Goal: Task Accomplishment & Management: Manage account settings

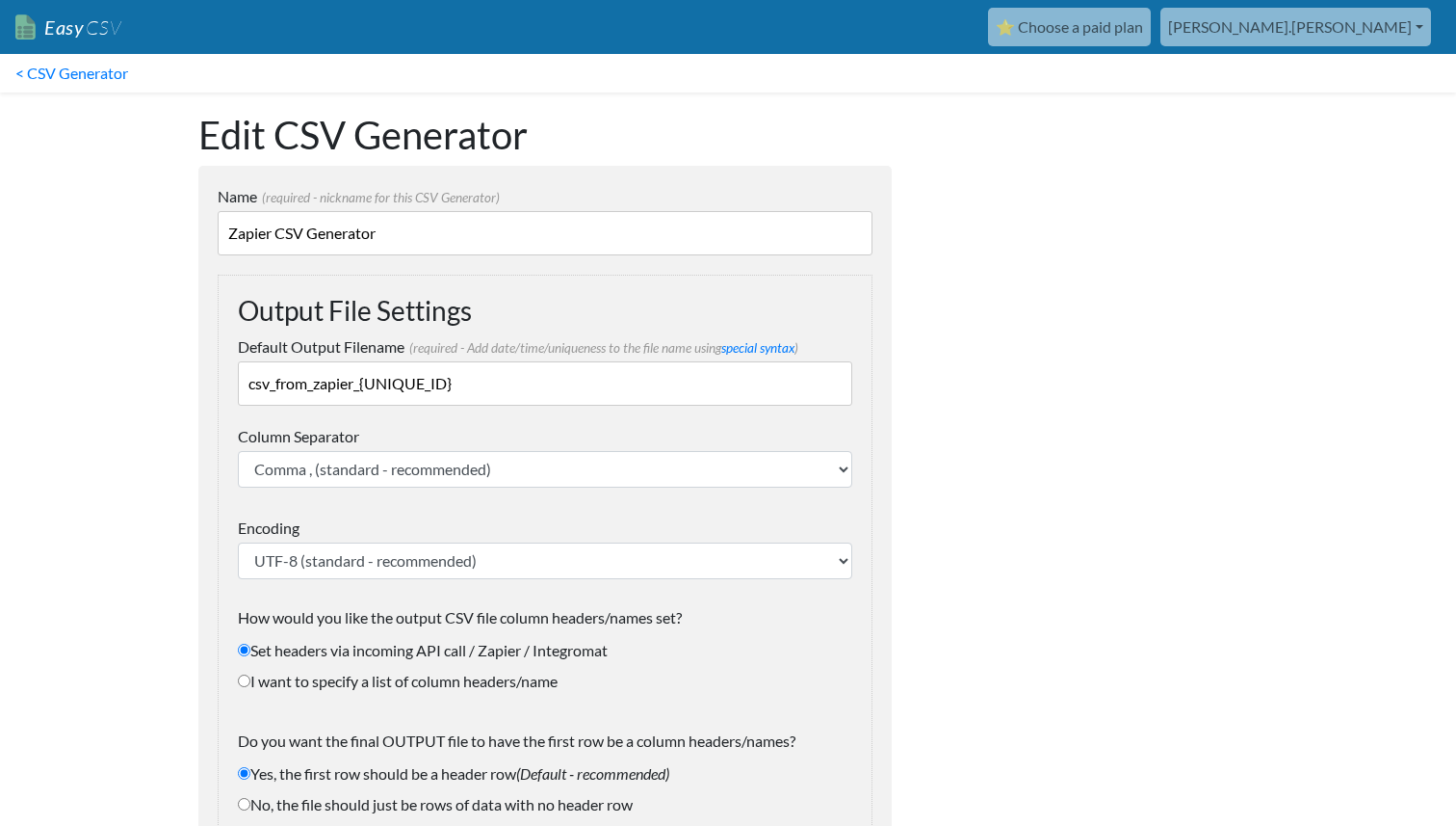
scroll to position [2375, 0]
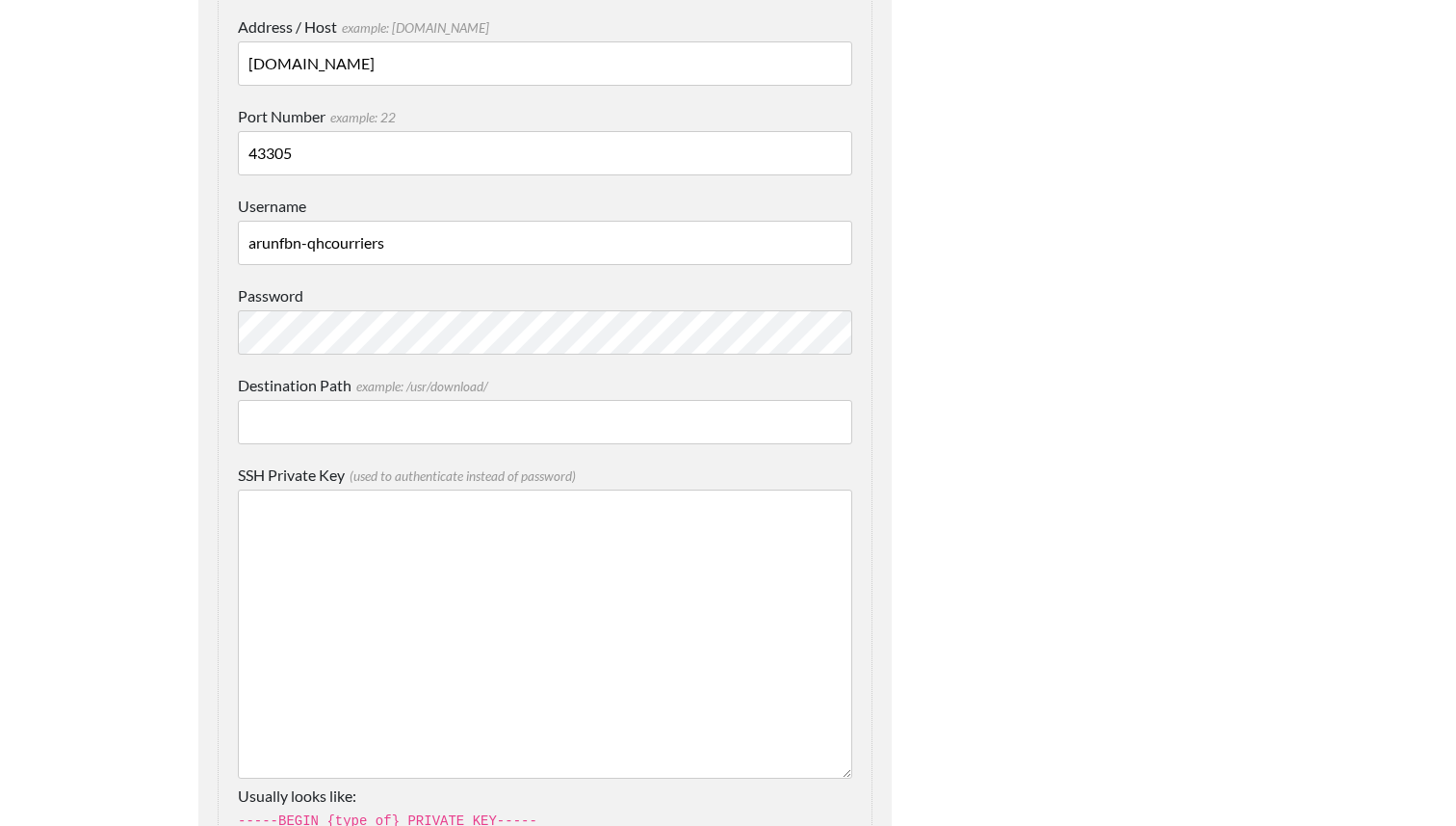
click at [402, 70] on input "ftpcloud.cluster024.hosting.ovh.net" at bounding box center [544, 64] width 614 height 44
drag, startPoint x: 401, startPoint y: 242, endPoint x: 151, endPoint y: 227, distance: 250.4
paste input "courriersqh_ovh-43305"
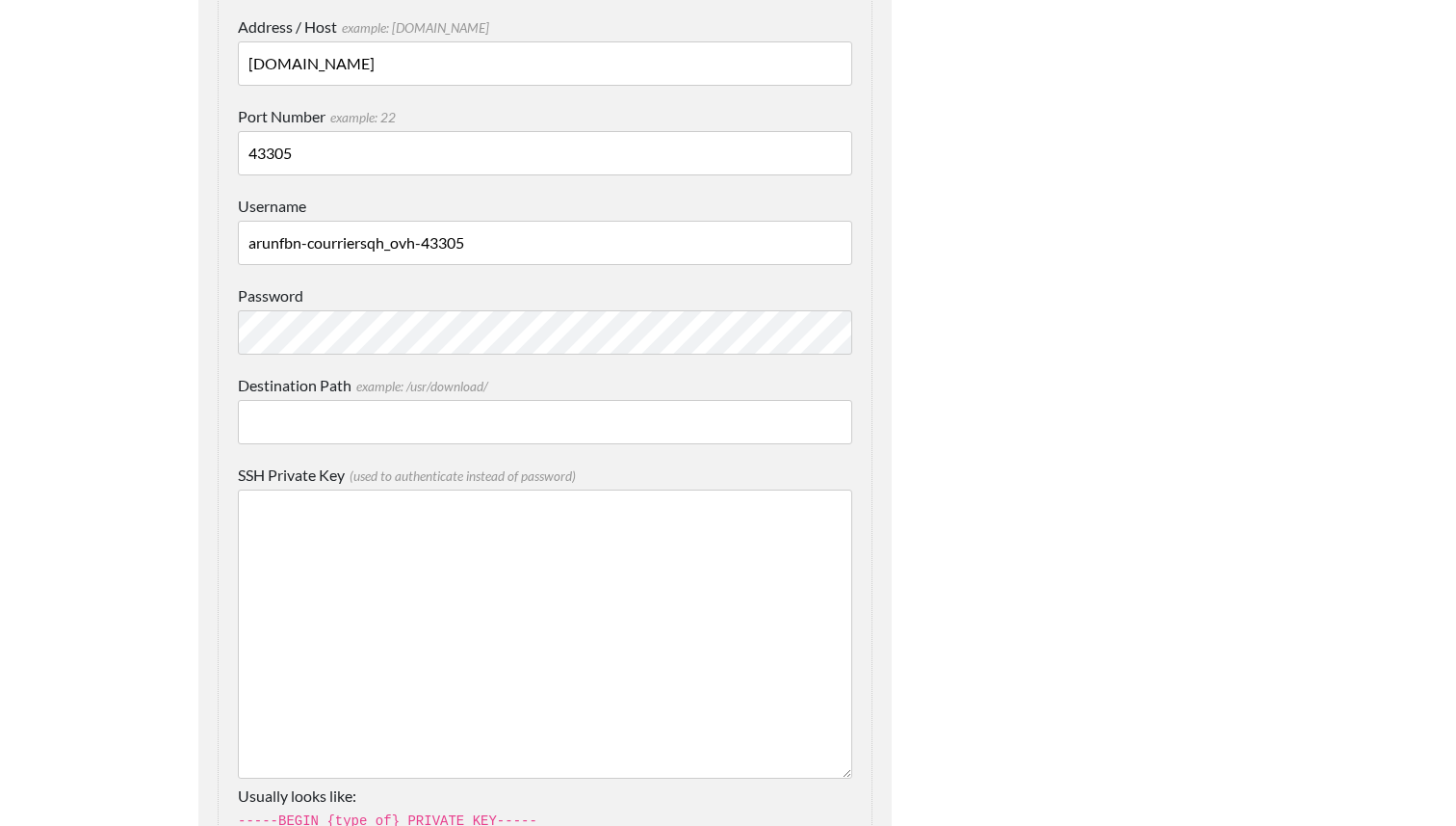
type input "arunfbn-courriersqh_ovh-43305"
click at [265, 162] on input "43305" at bounding box center [544, 153] width 614 height 44
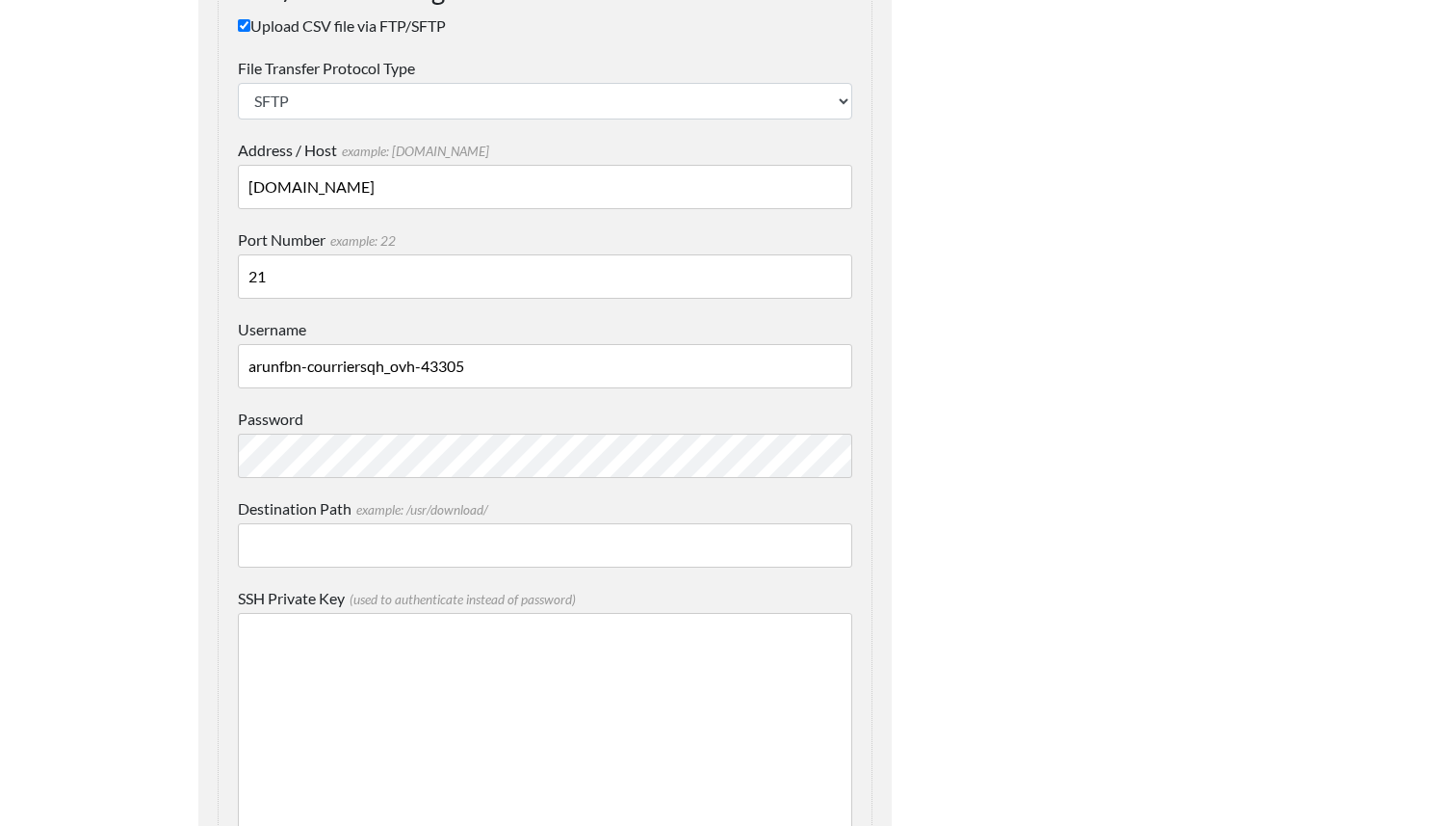
scroll to position [2226, 0]
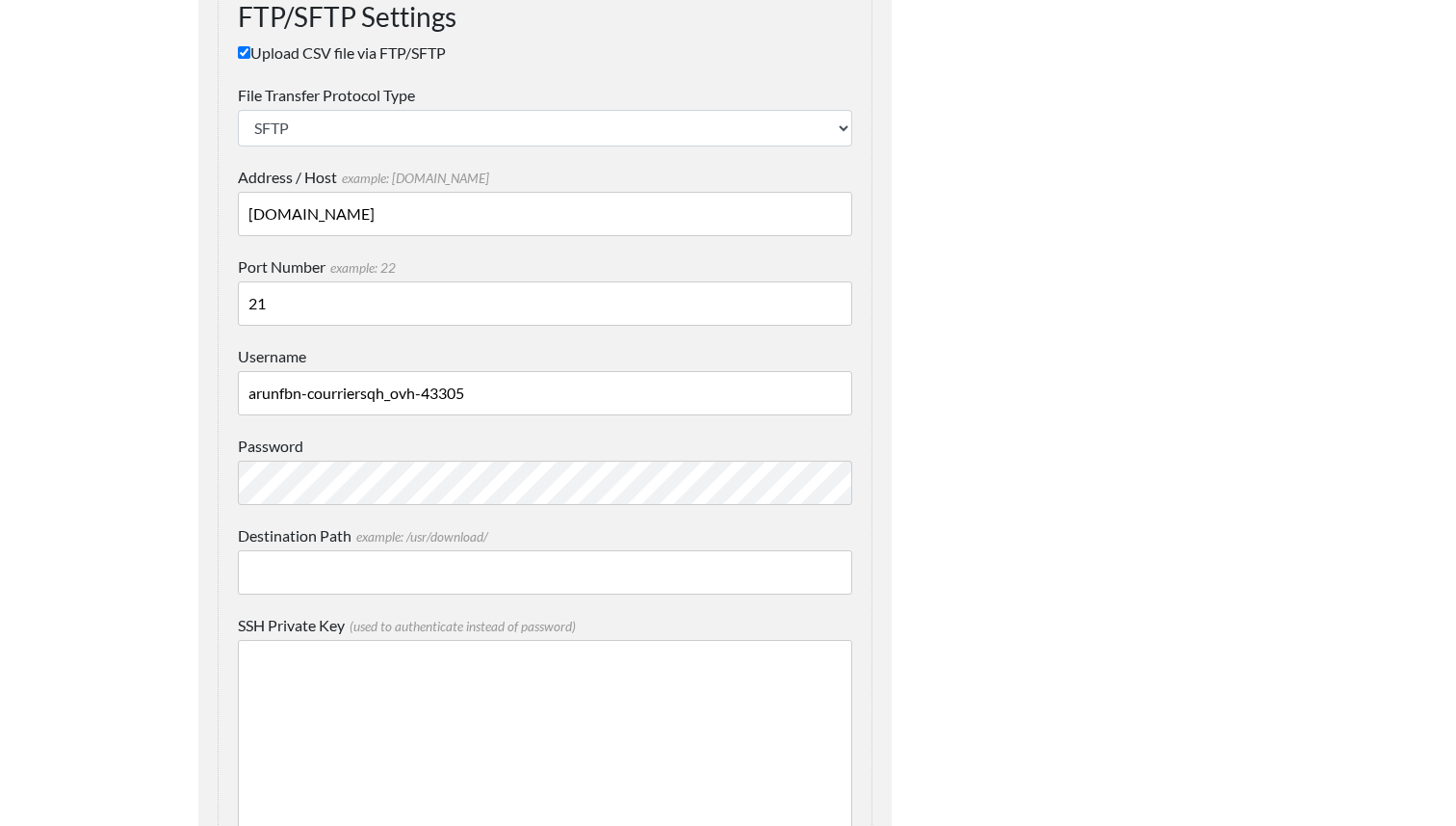
type input "21"
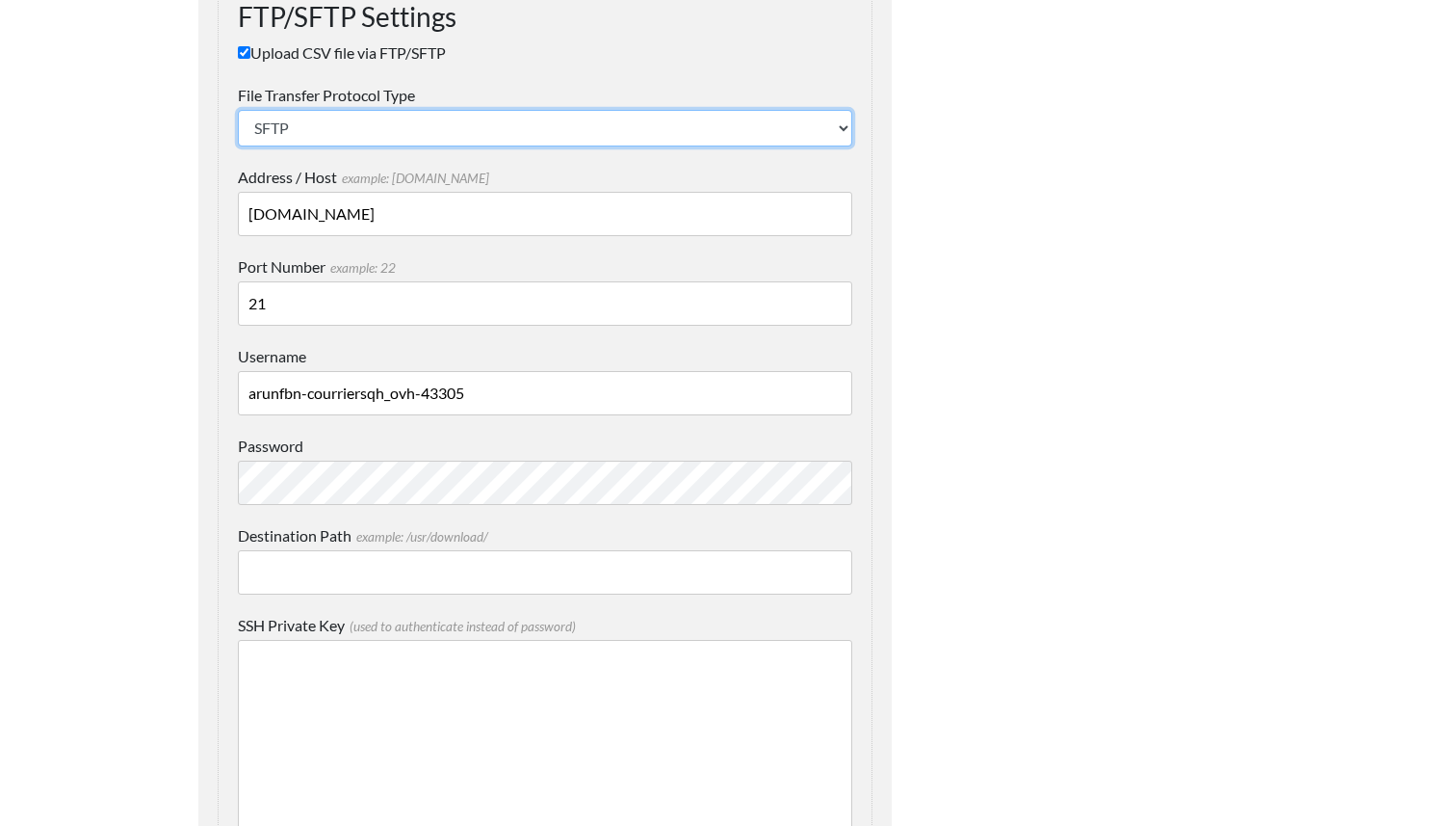
click at [364, 135] on select "SFTP FTP FTPS" at bounding box center [544, 129] width 614 height 37
select select "ftp"
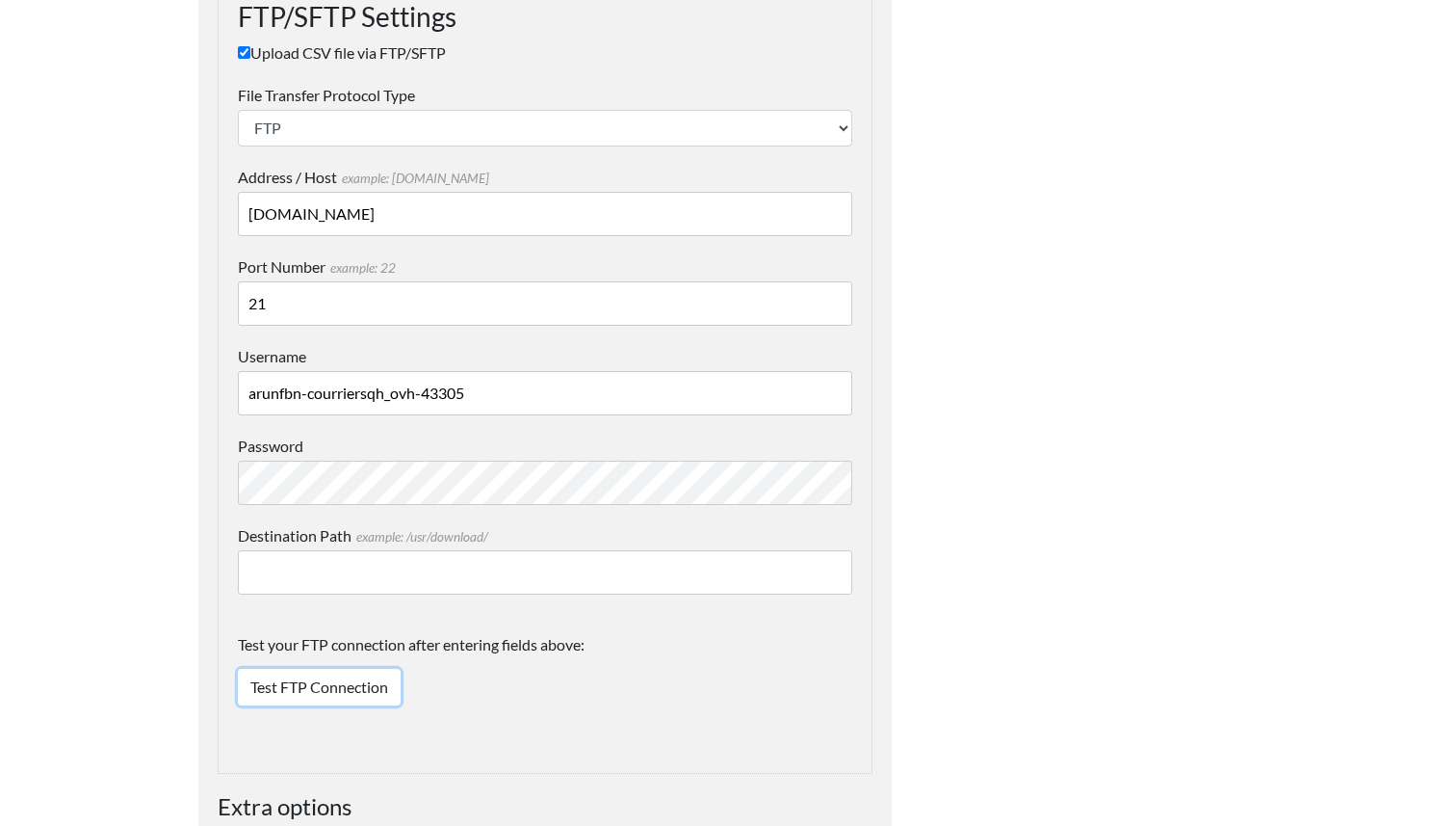
click at [343, 689] on link "Test FTP Connection" at bounding box center [319, 687] width 162 height 37
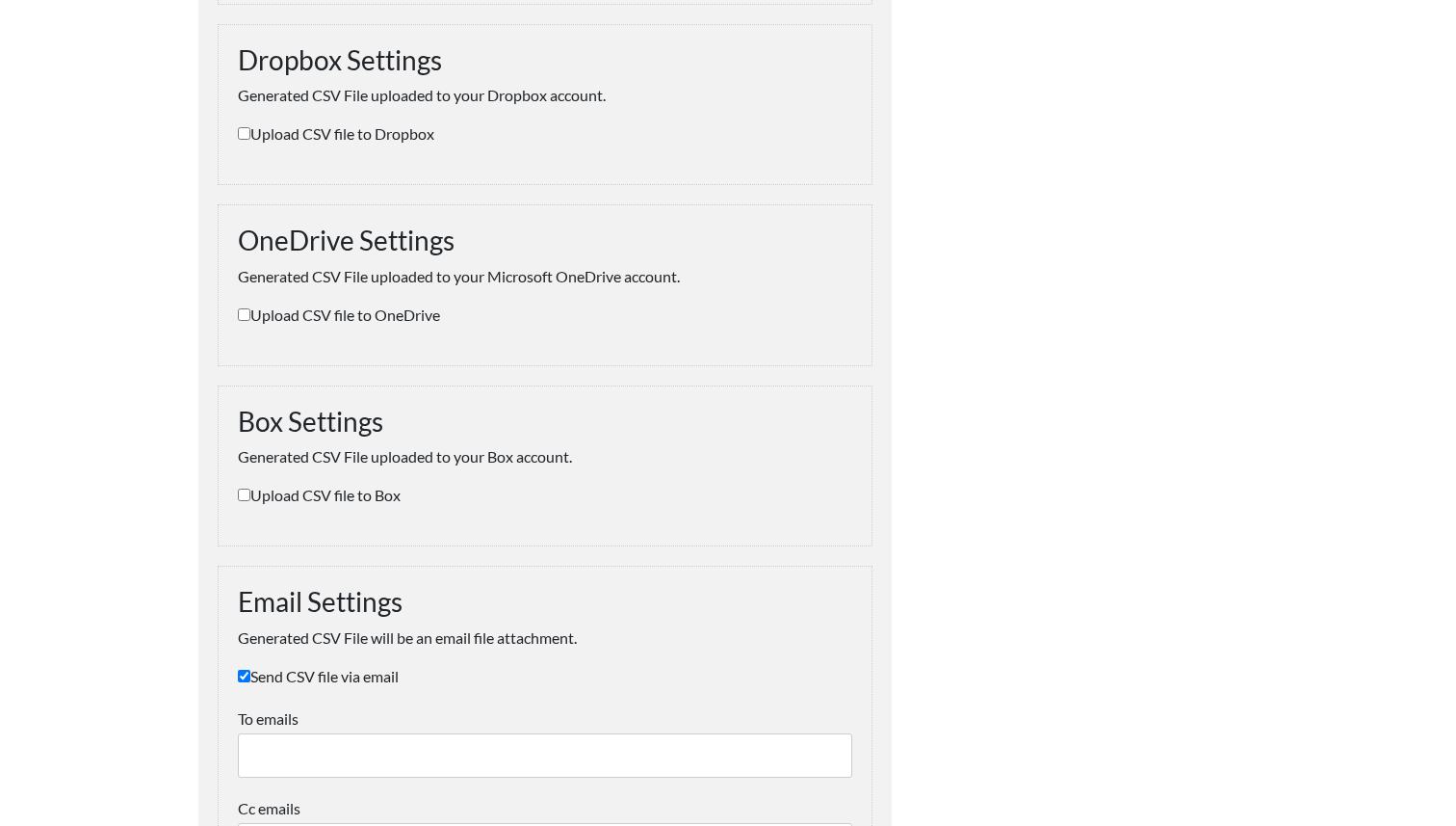
scroll to position [1052, 0]
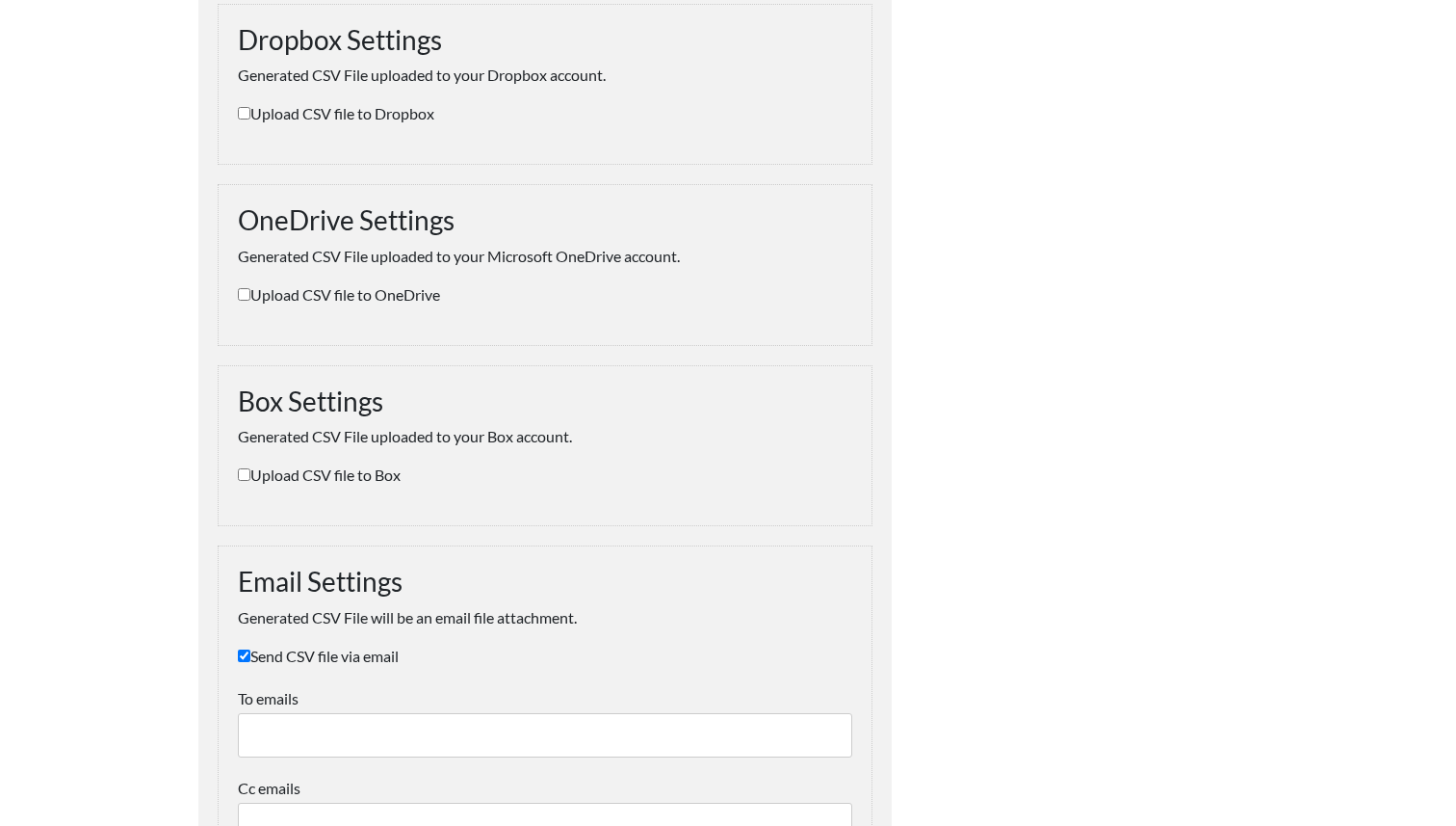
click at [243, 656] on input "Send CSV file via email" at bounding box center [244, 655] width 13 height 13
checkbox input "false"
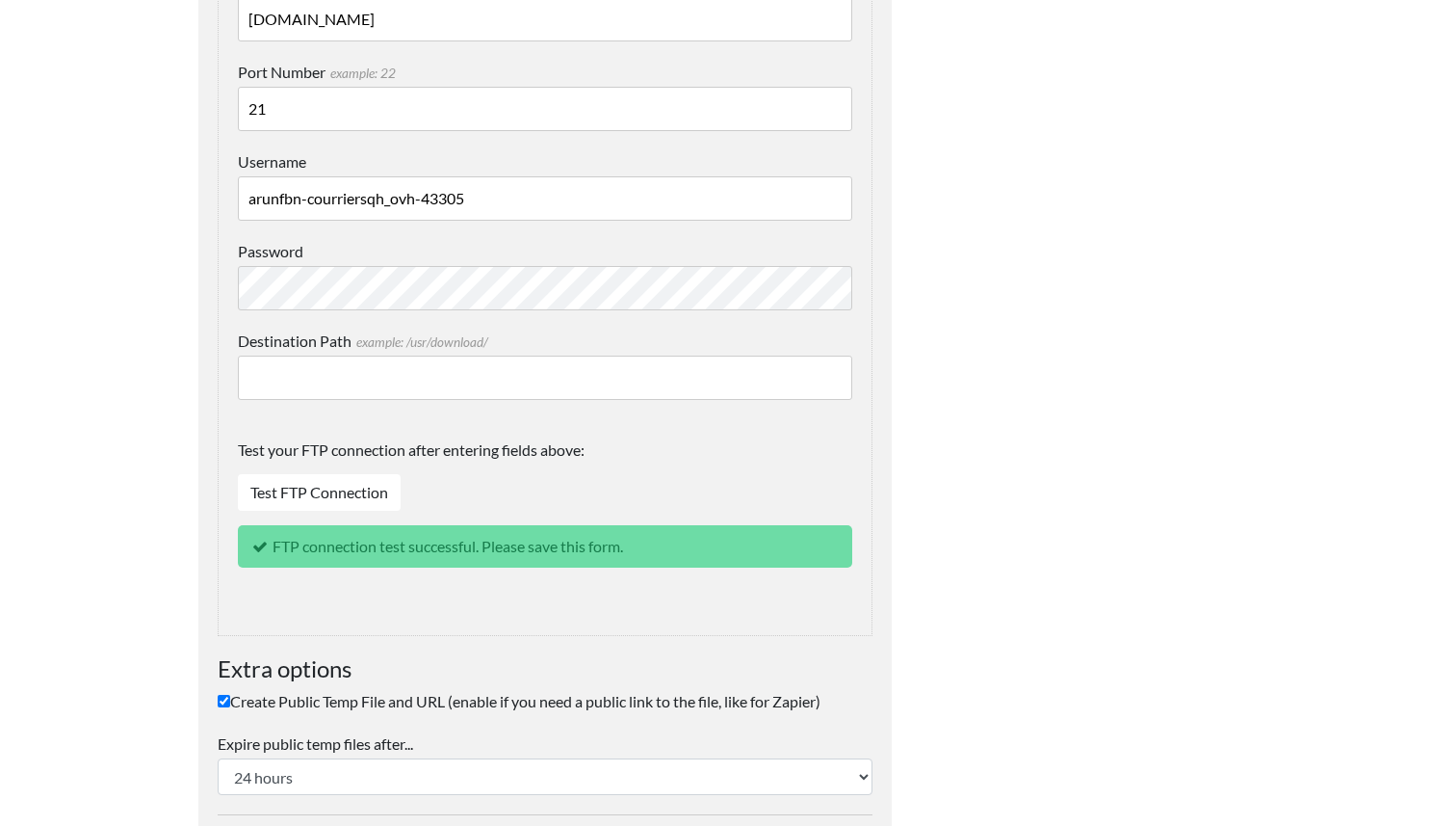
scroll to position [2244, 0]
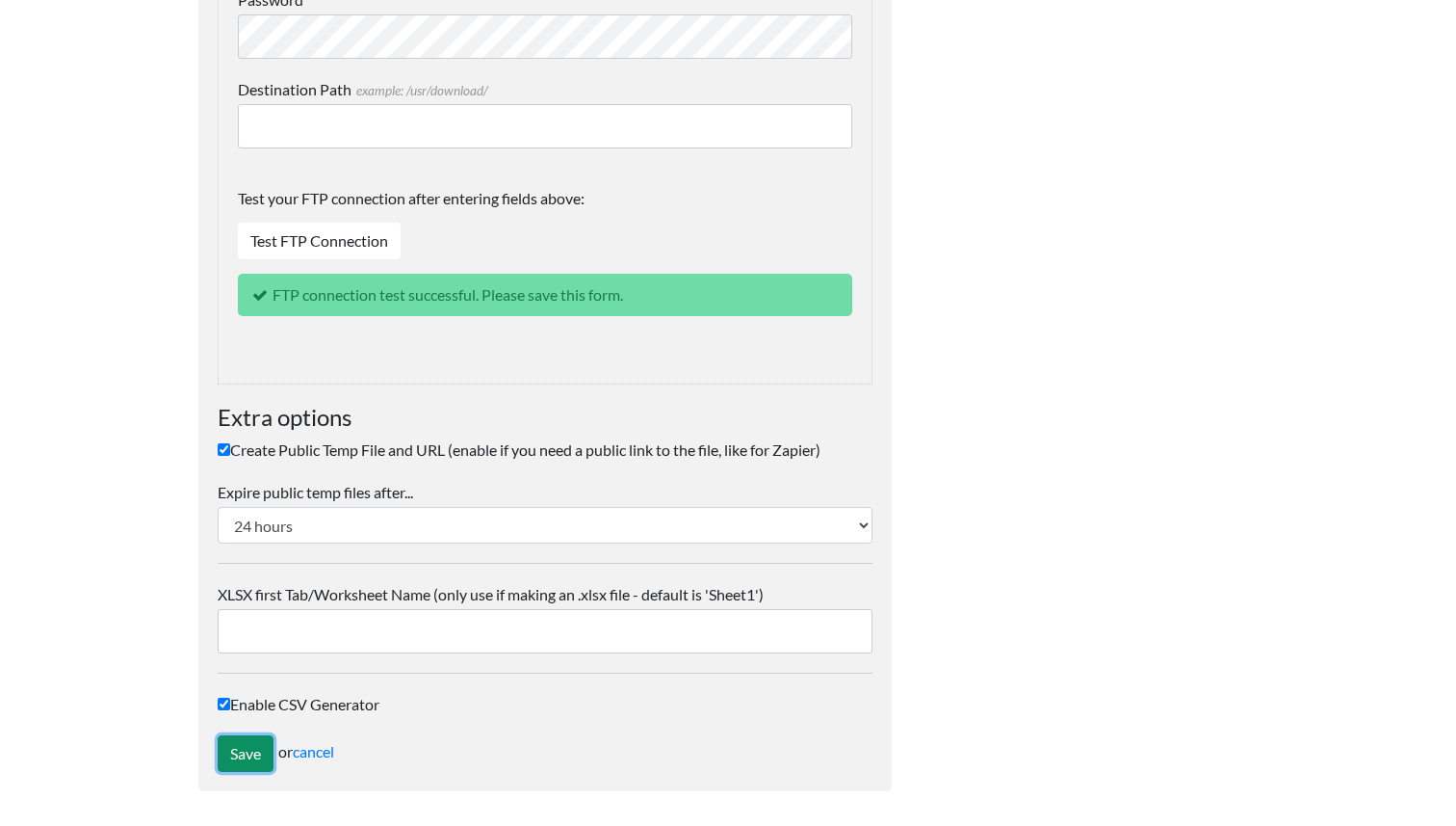
click at [251, 751] on input "Save" at bounding box center [246, 753] width 56 height 37
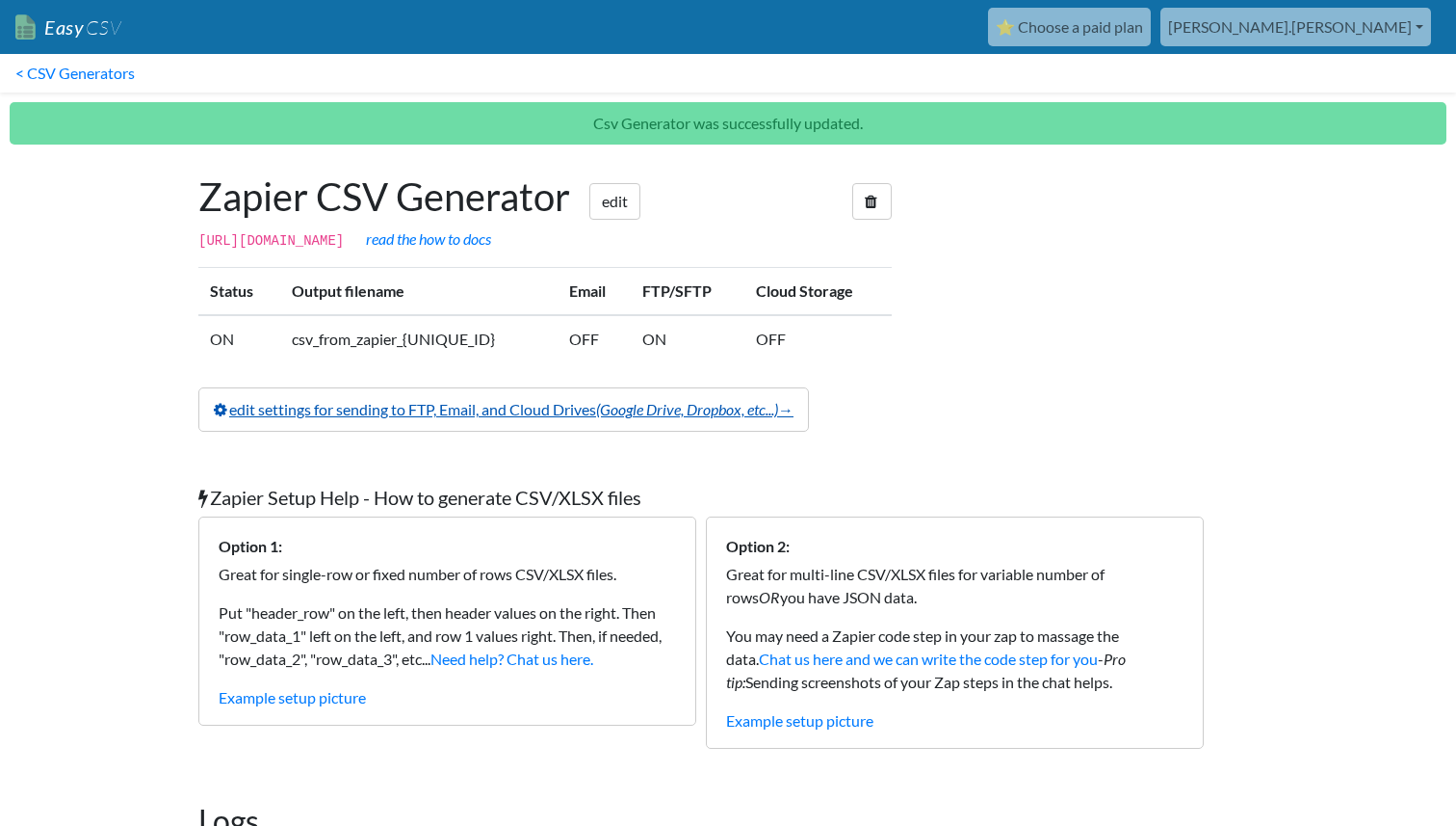
click at [656, 418] on icon "(Google Drive, Dropbox, etc...)" at bounding box center [687, 408] width 182 height 18
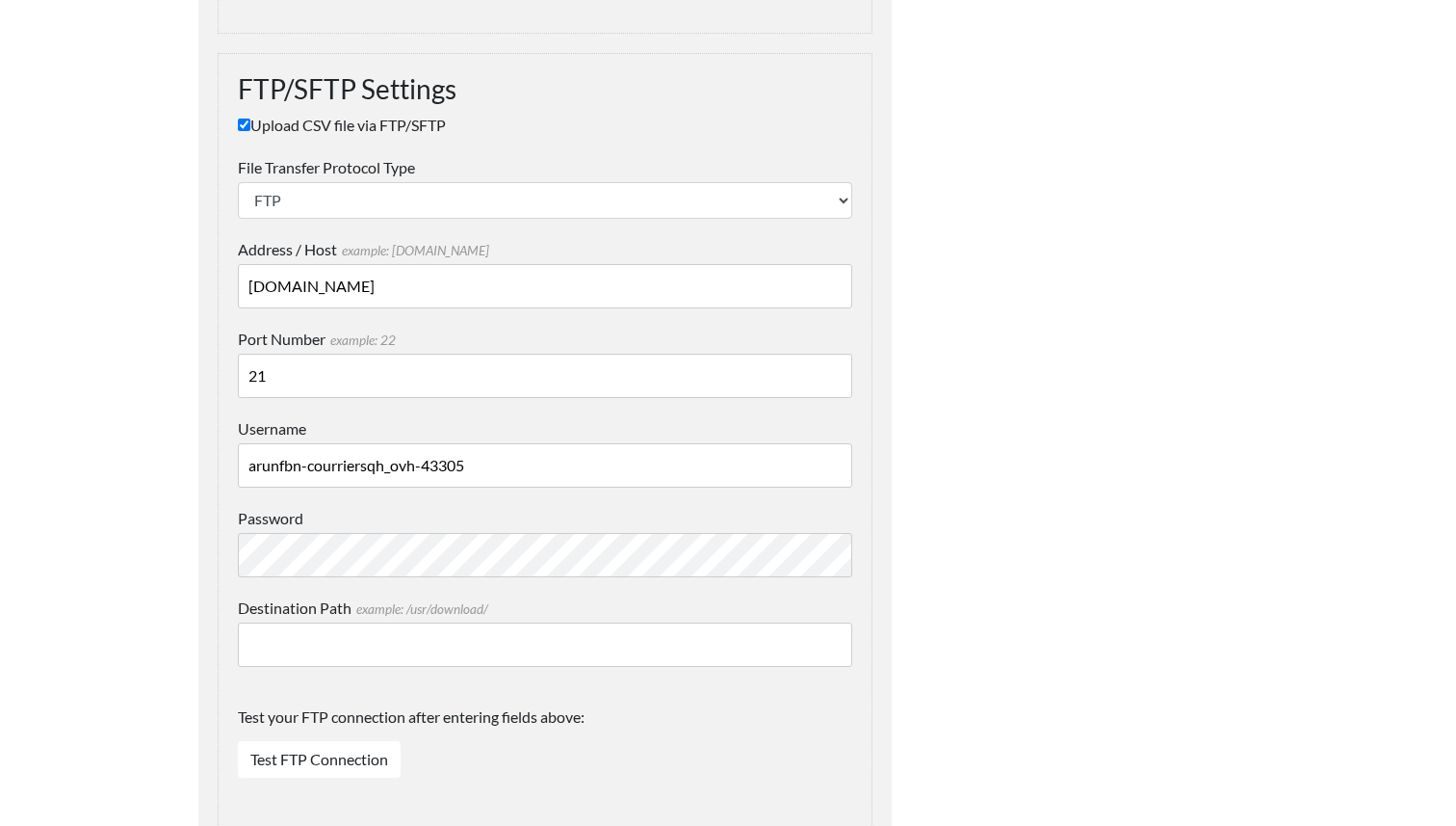
scroll to position [1732, 0]
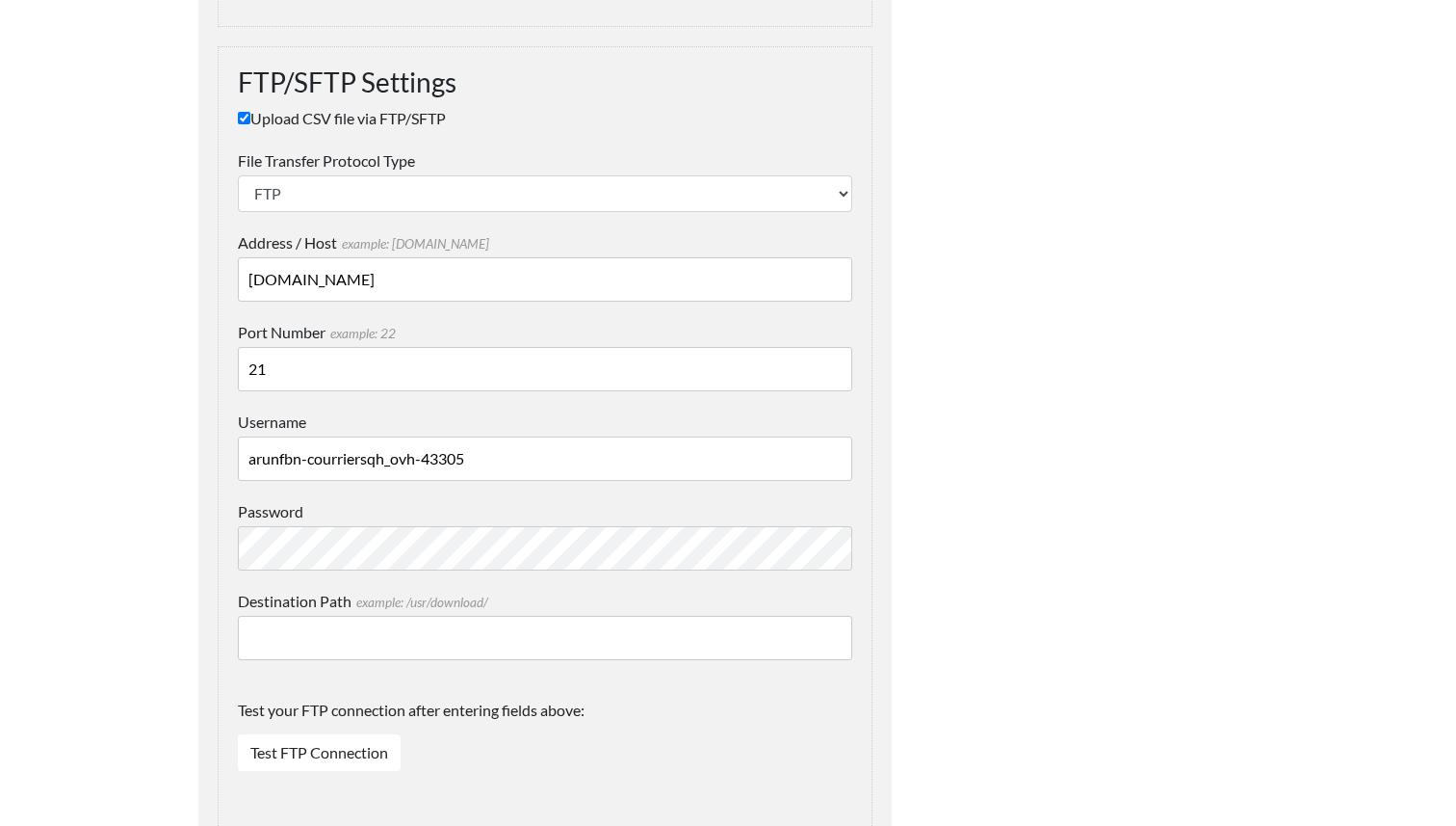
click at [460, 656] on input "Destination Path example: /usr/download/" at bounding box center [544, 637] width 614 height 44
paste input "qh-courriers-histoire"
click at [246, 641] on input "qh-courriers-histoire" at bounding box center [544, 637] width 614 height 44
type input "/qh-courriers-histoire"
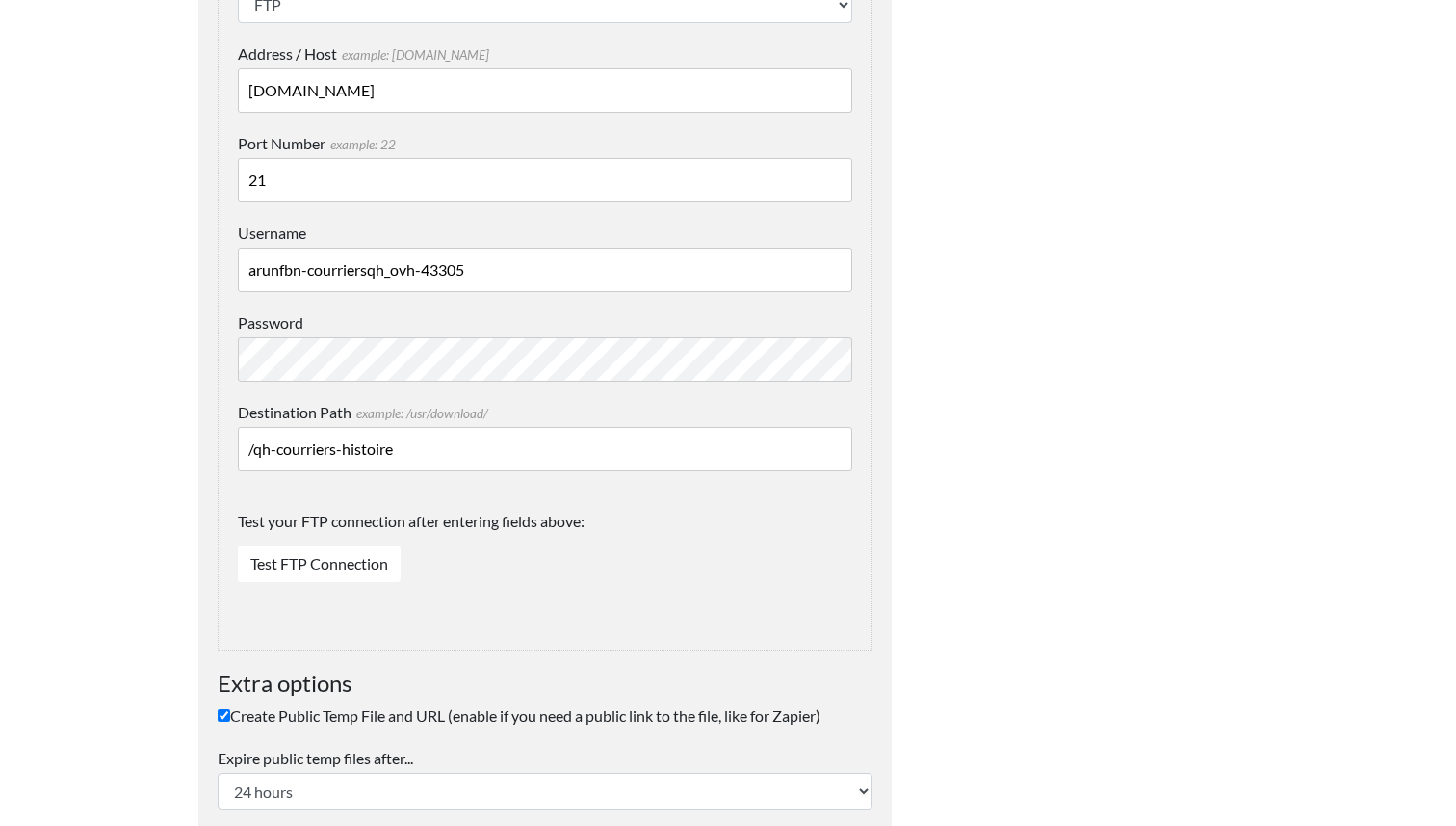
scroll to position [2187, 0]
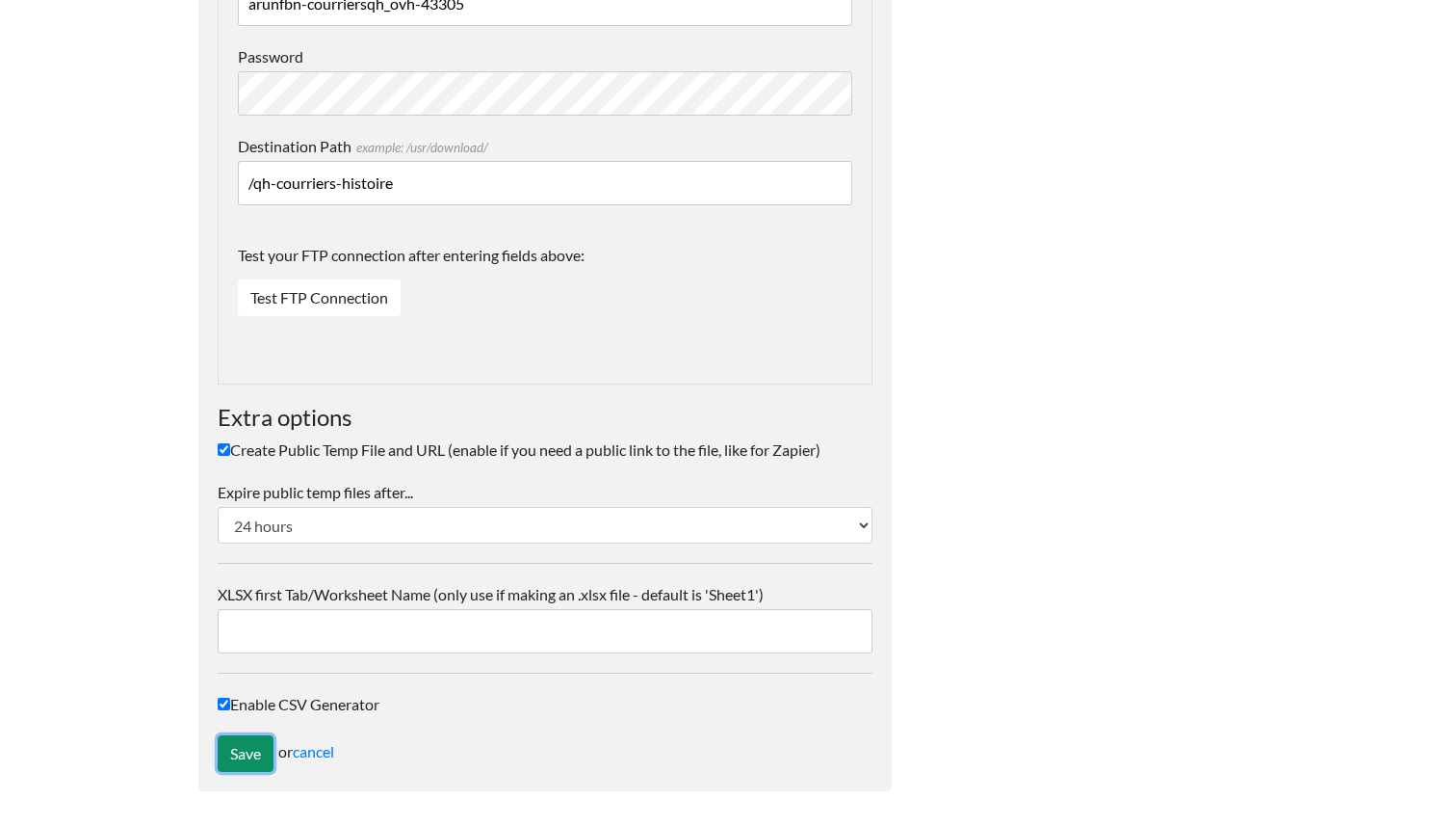
click at [252, 749] on input "Save" at bounding box center [246, 753] width 56 height 37
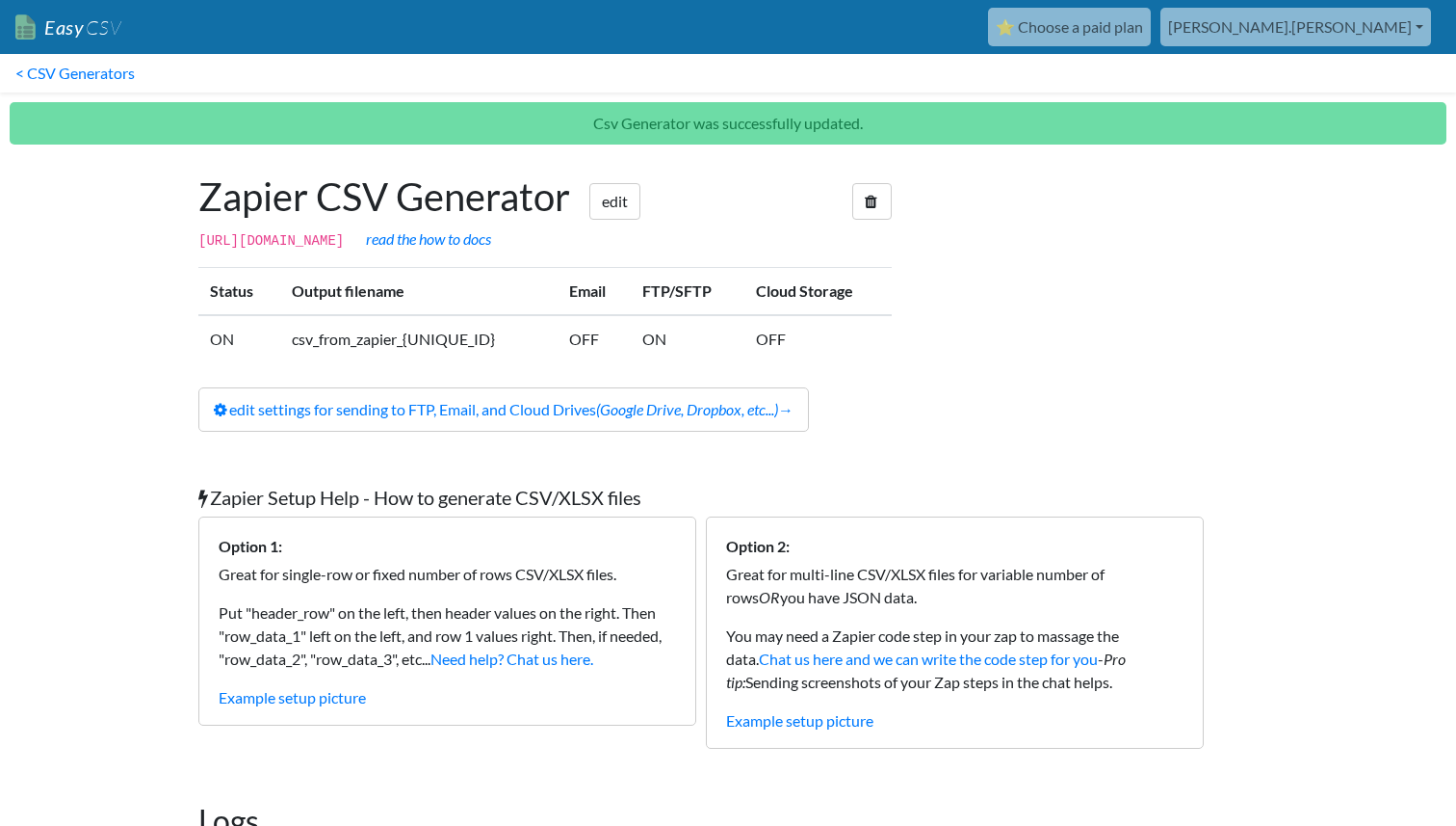
click at [1011, 379] on div at bounding box center [1093, 302] width 365 height 297
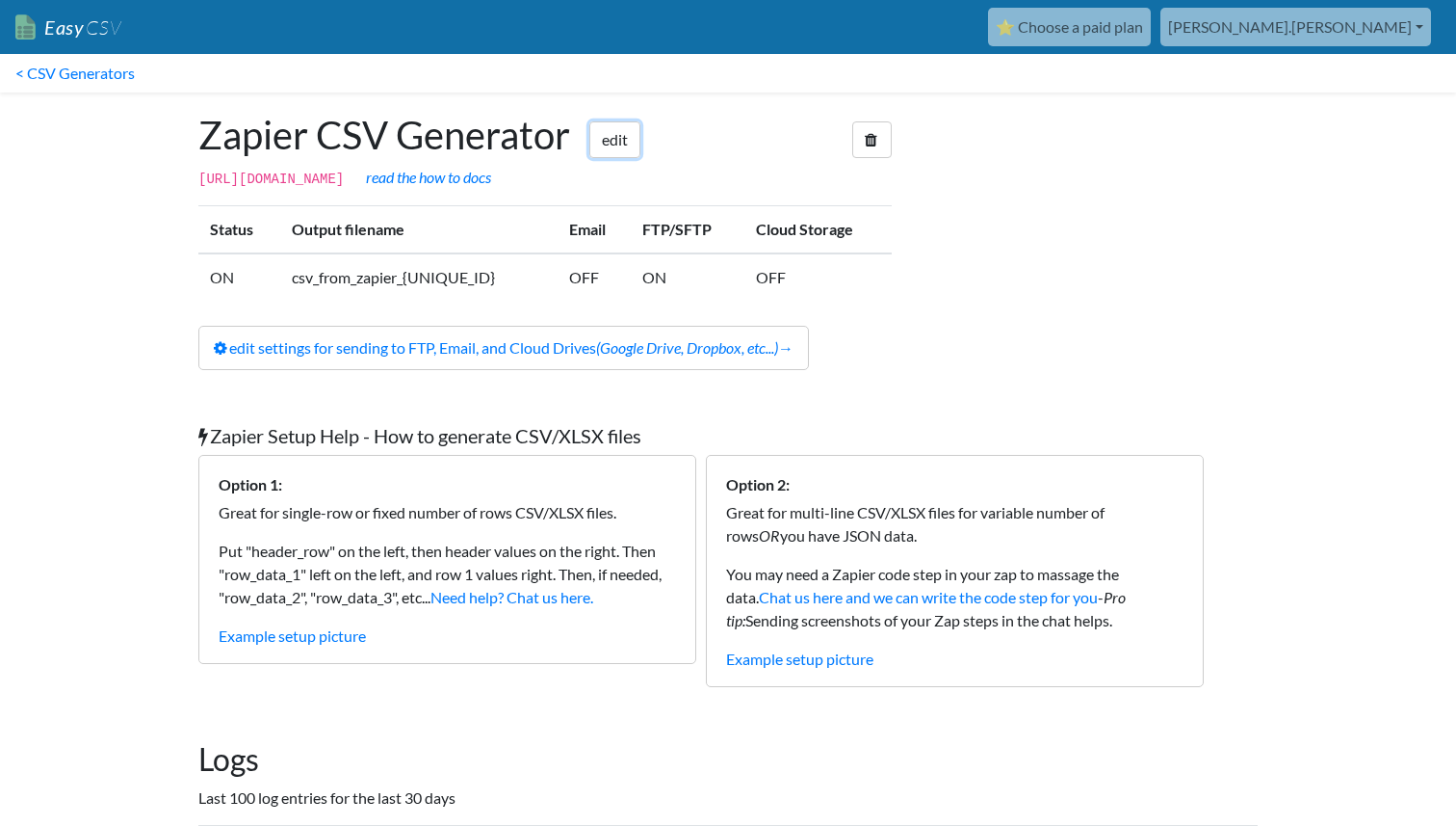
click at [630, 146] on link "edit" at bounding box center [615, 139] width 51 height 37
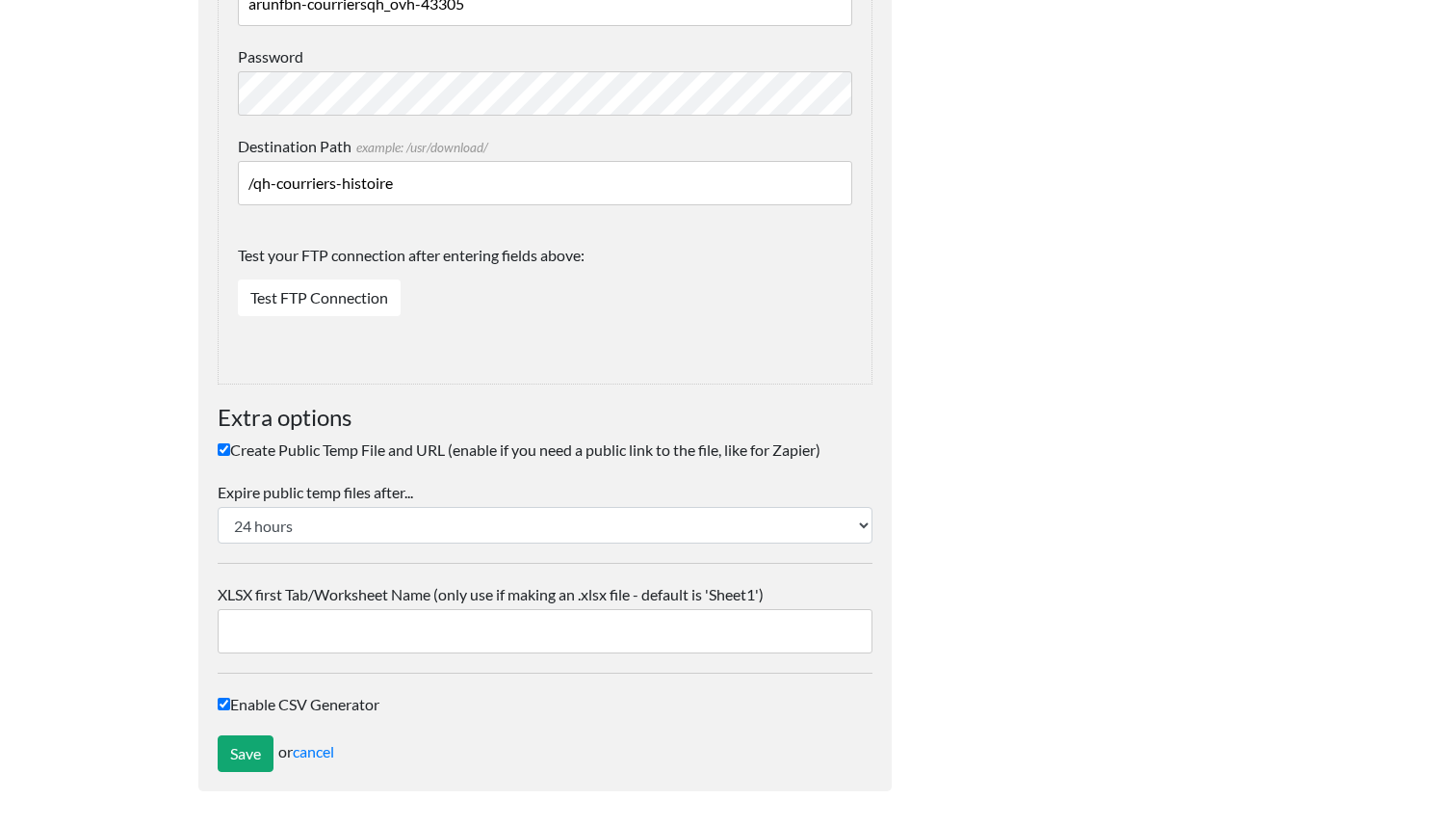
scroll to position [2139, 0]
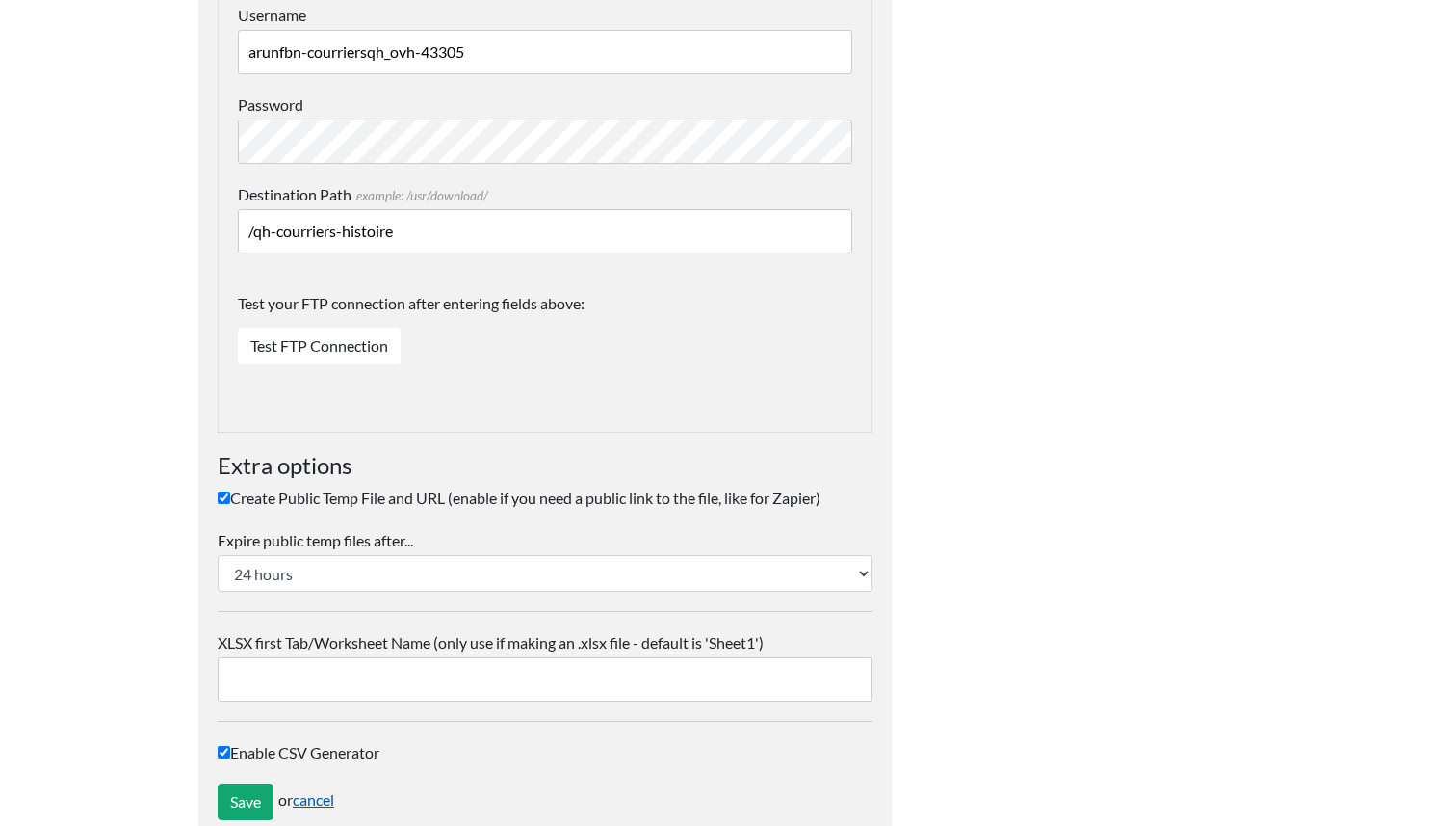
click at [319, 798] on link "cancel" at bounding box center [313, 799] width 42 height 18
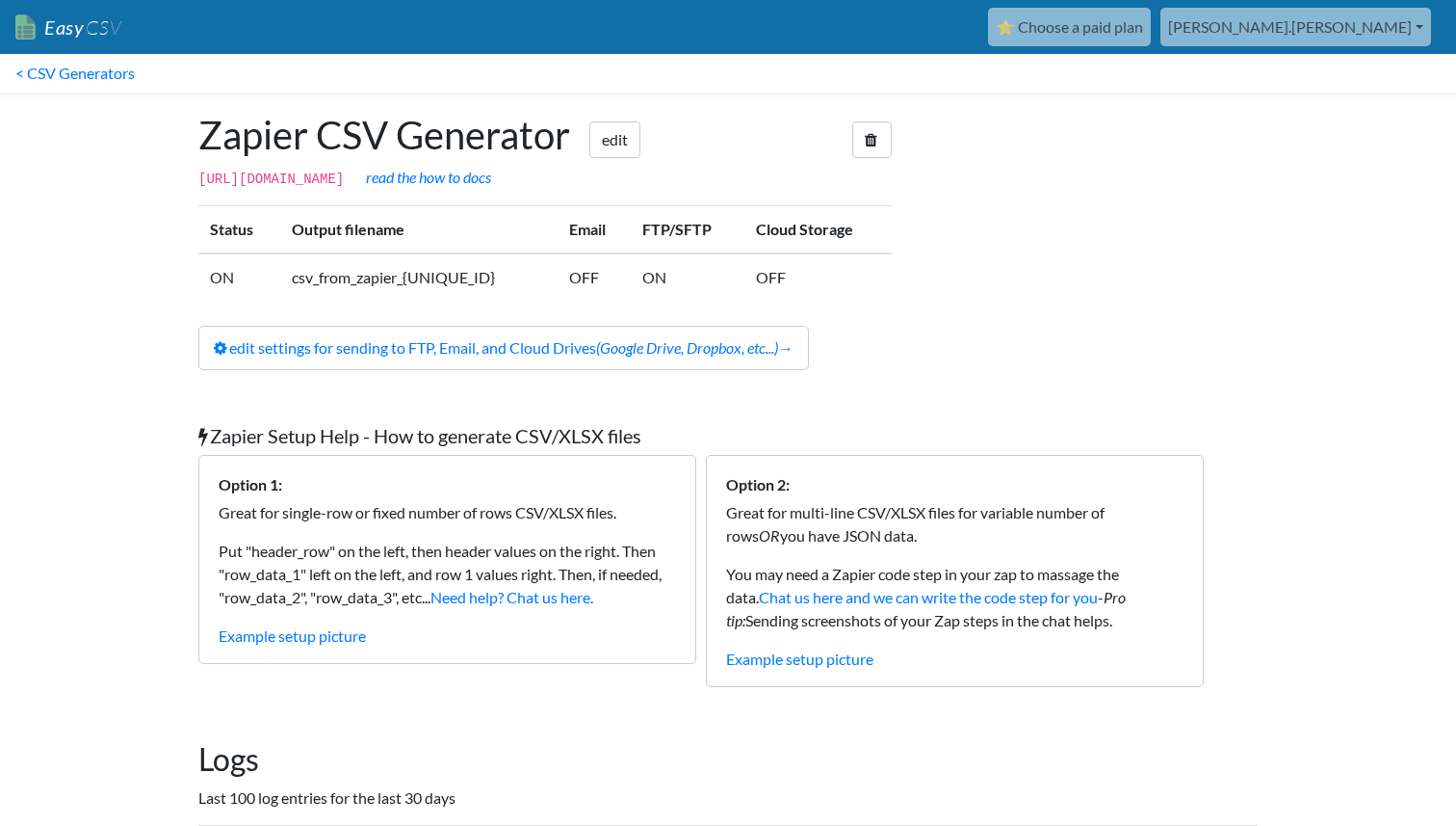
scroll to position [284, 0]
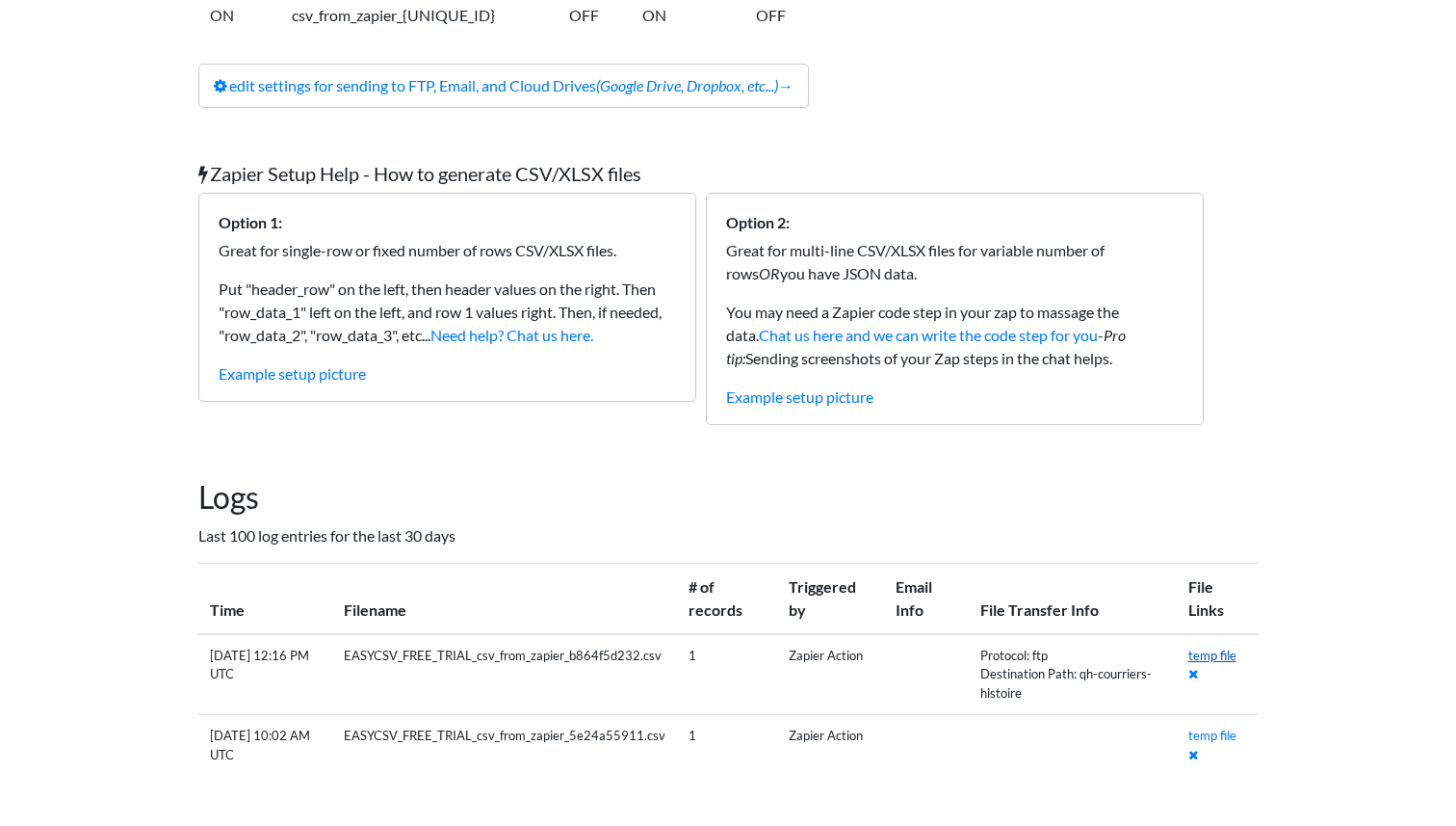
click at [1210, 657] on link "temp file" at bounding box center [1212, 655] width 48 height 15
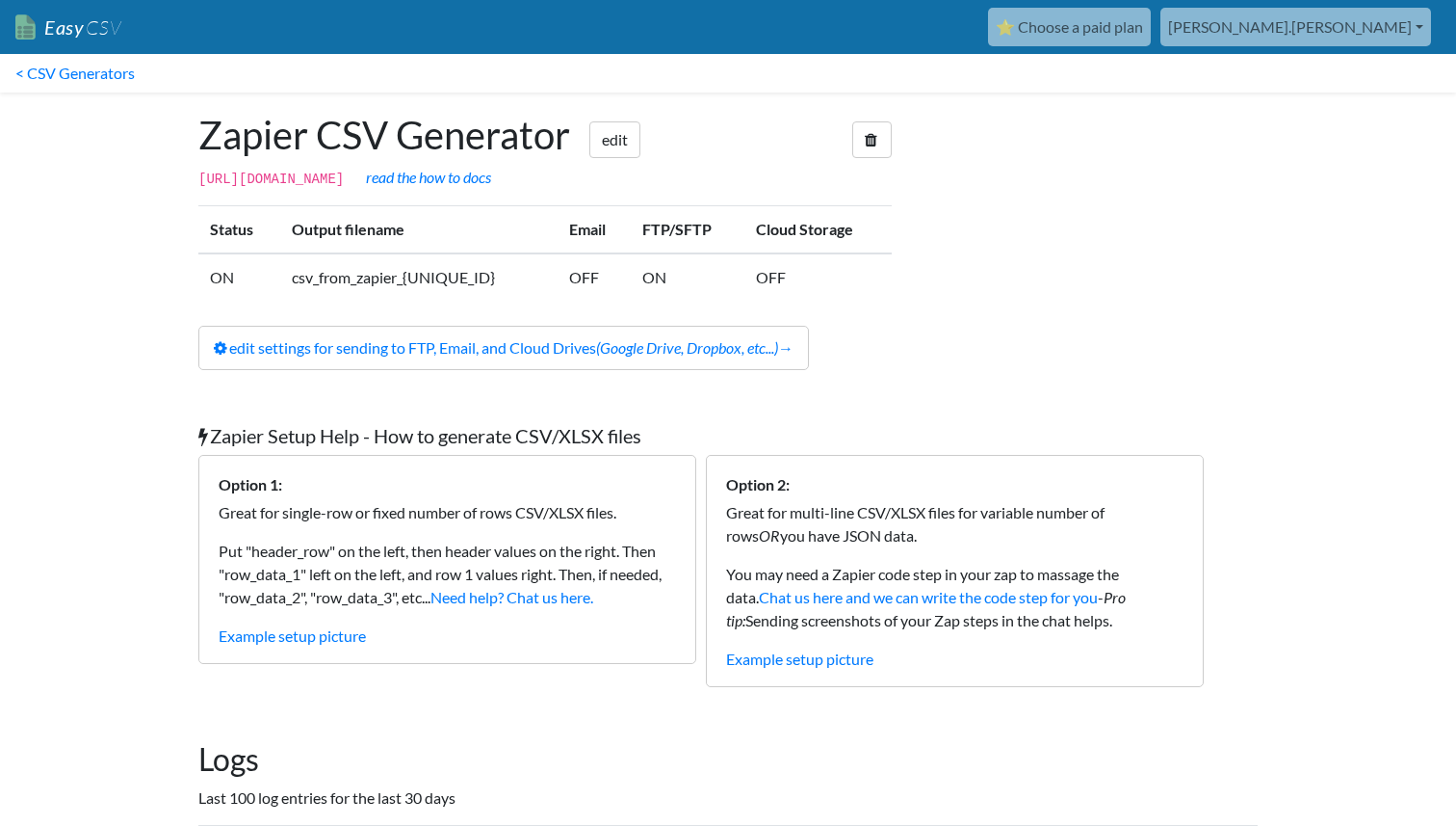
scroll to position [270, 0]
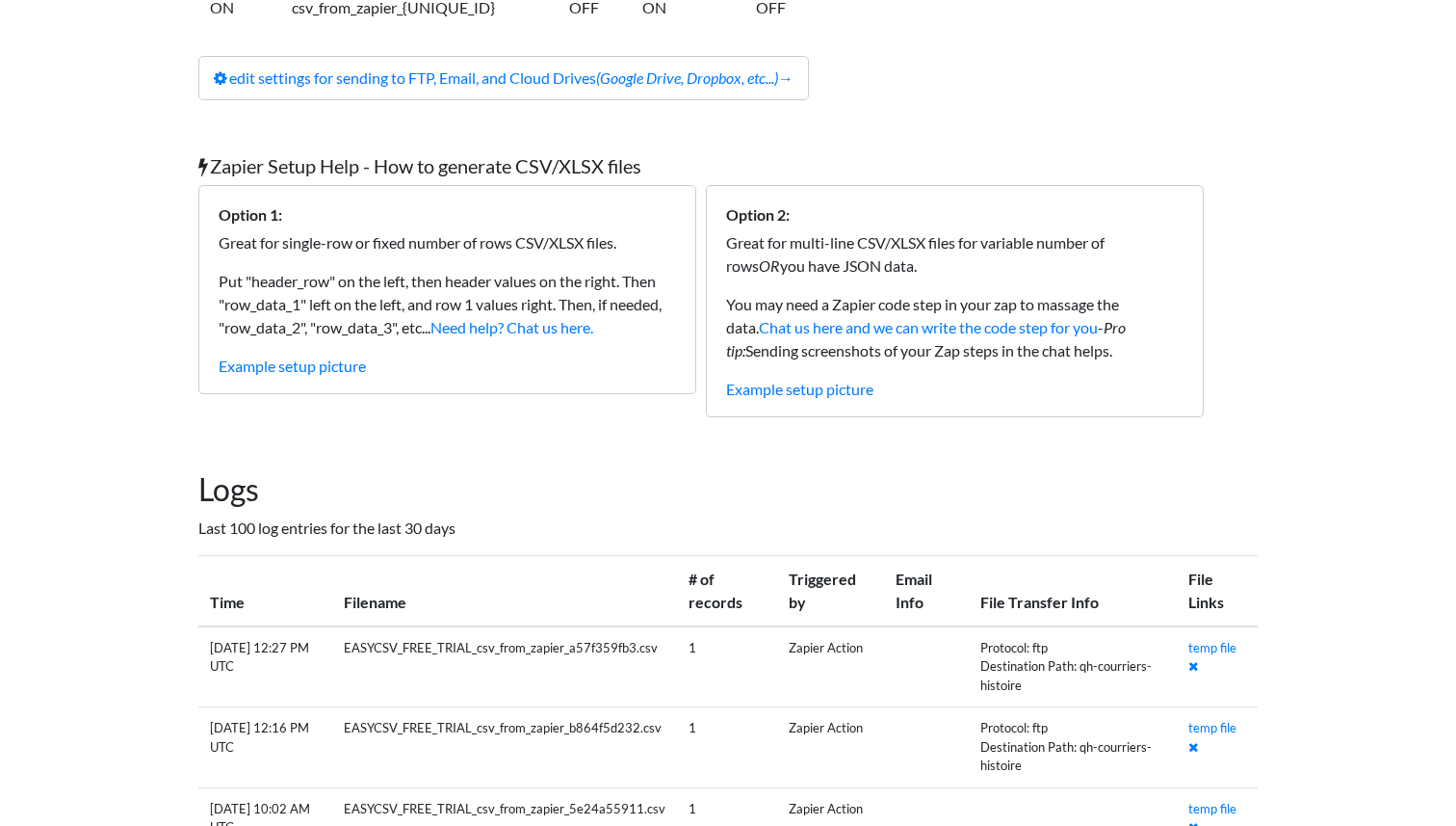
click at [1261, 283] on div "Zapier Setup Help - How to generate CSV/XLSX files Option 1: Great for single-r…" at bounding box center [727, 285] width 1097 height 302
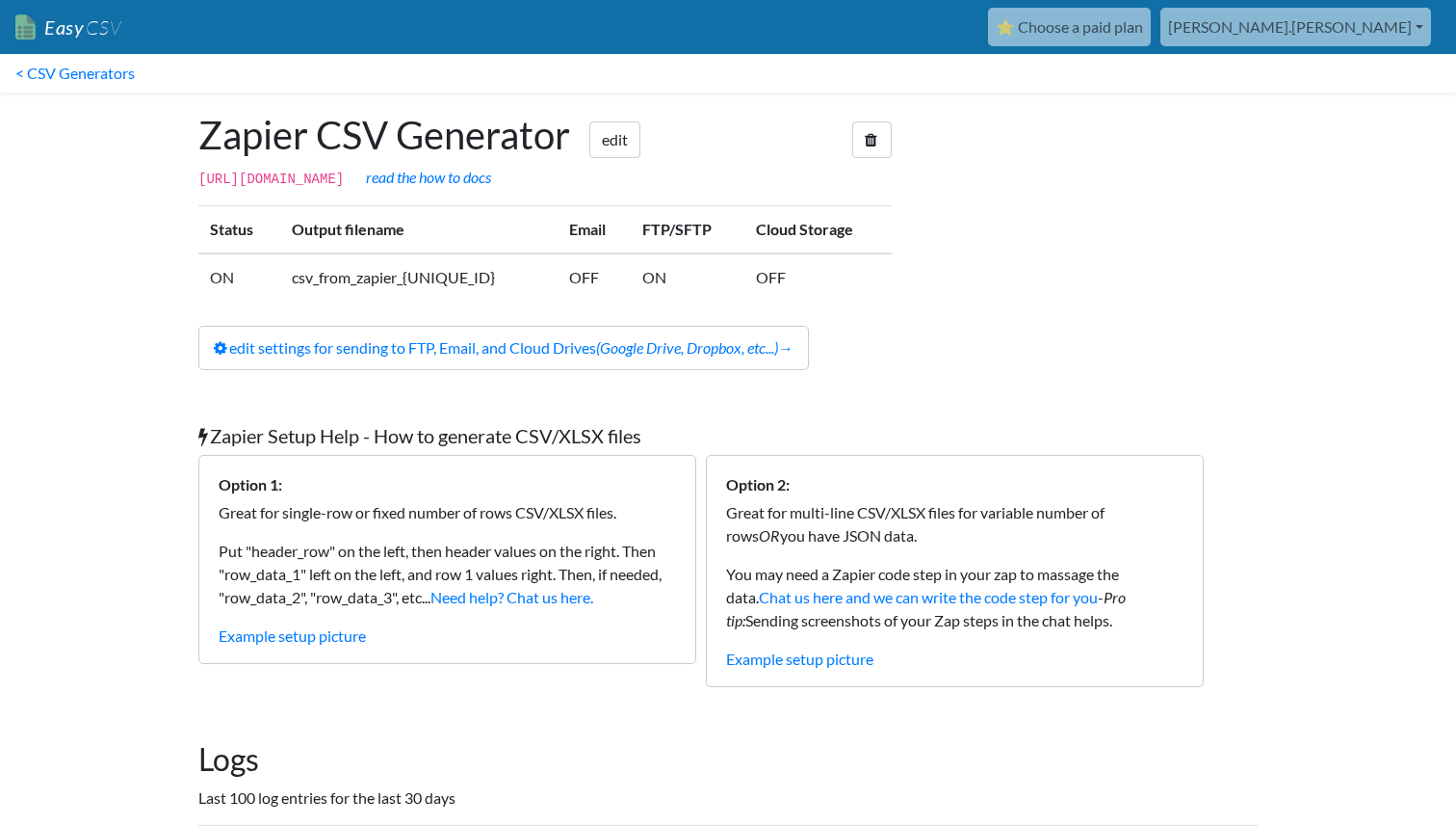
scroll to position [318, 0]
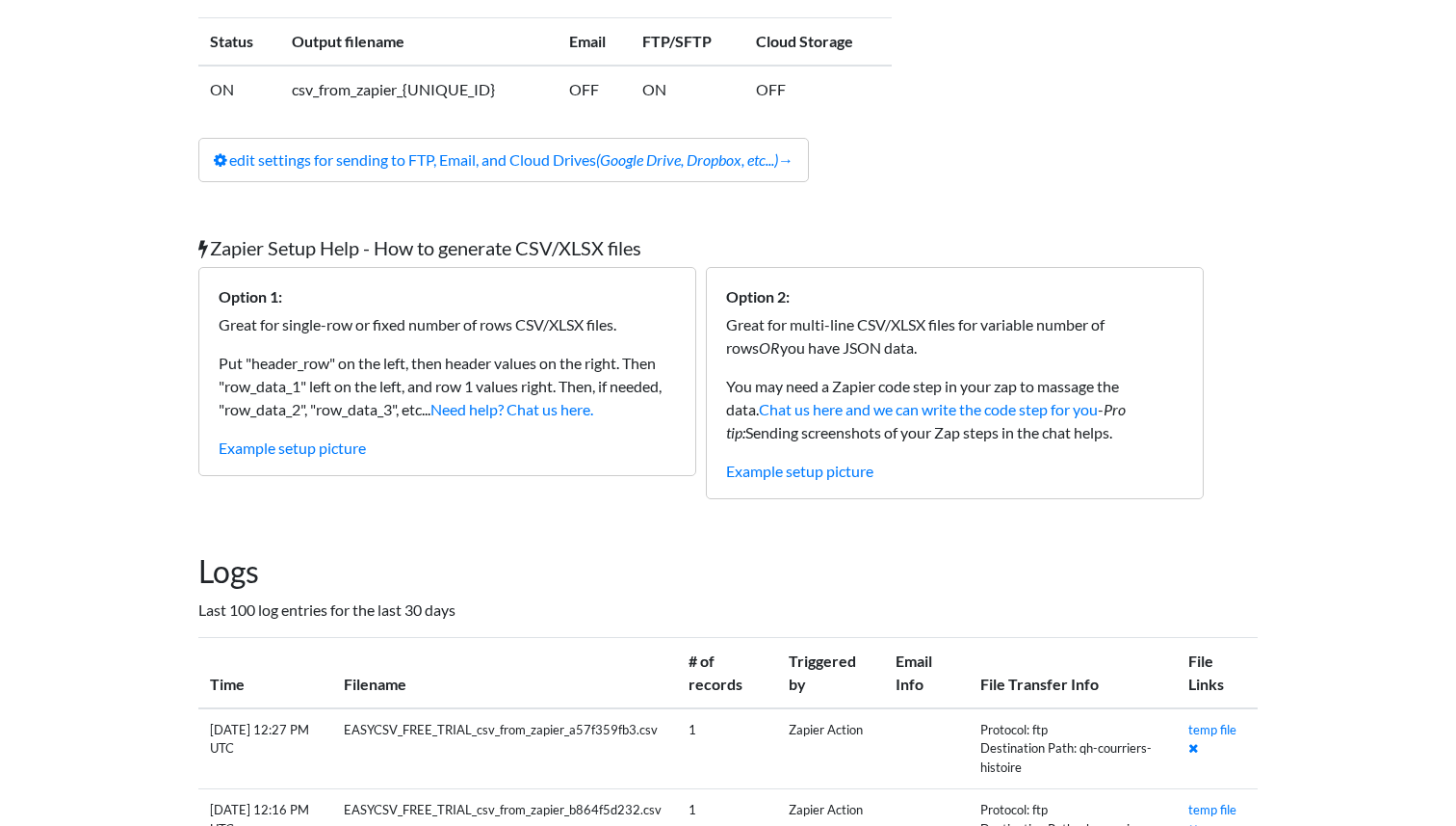
scroll to position [205, 0]
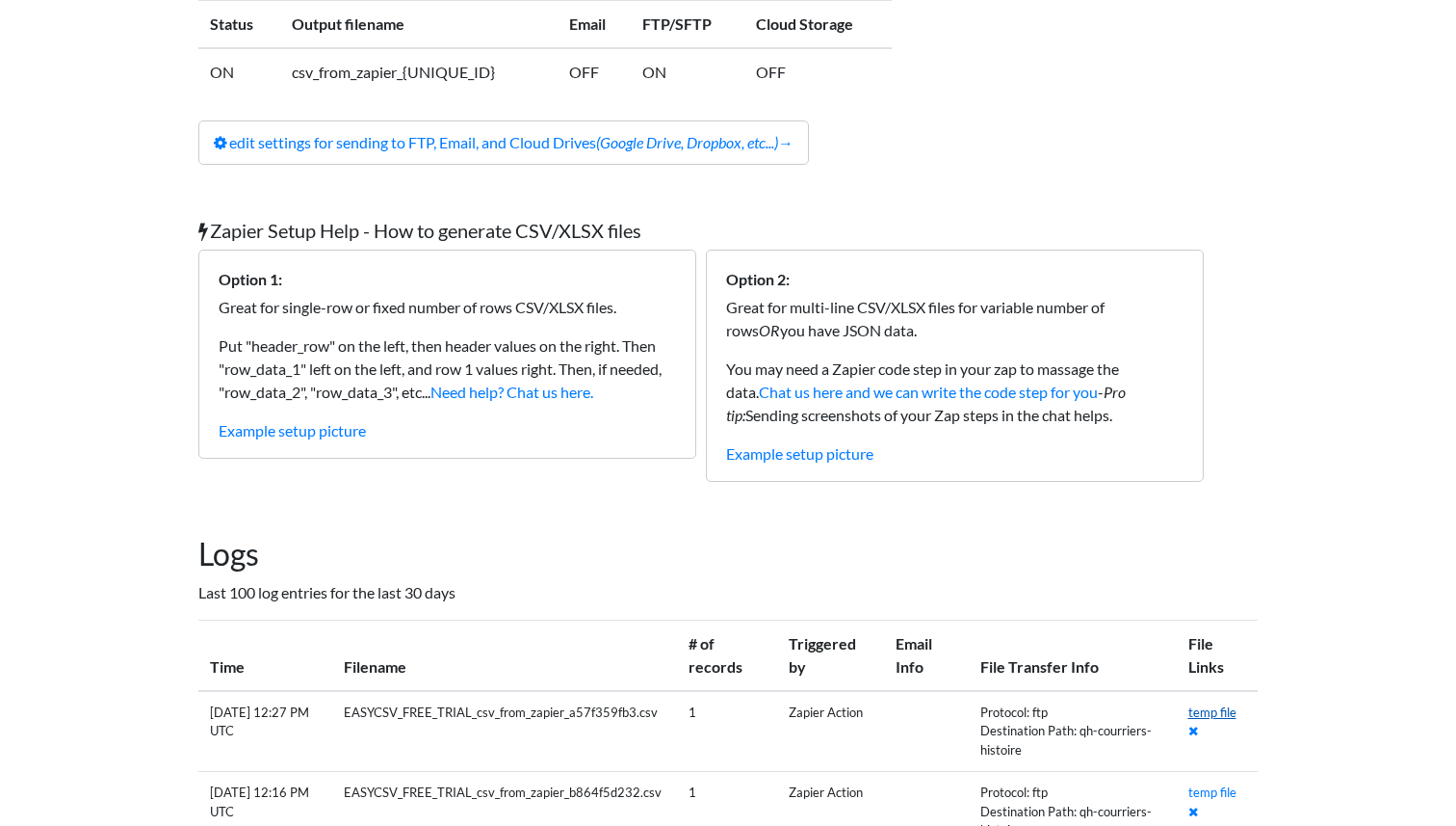
click at [1213, 720] on link "temp file" at bounding box center [1212, 712] width 48 height 15
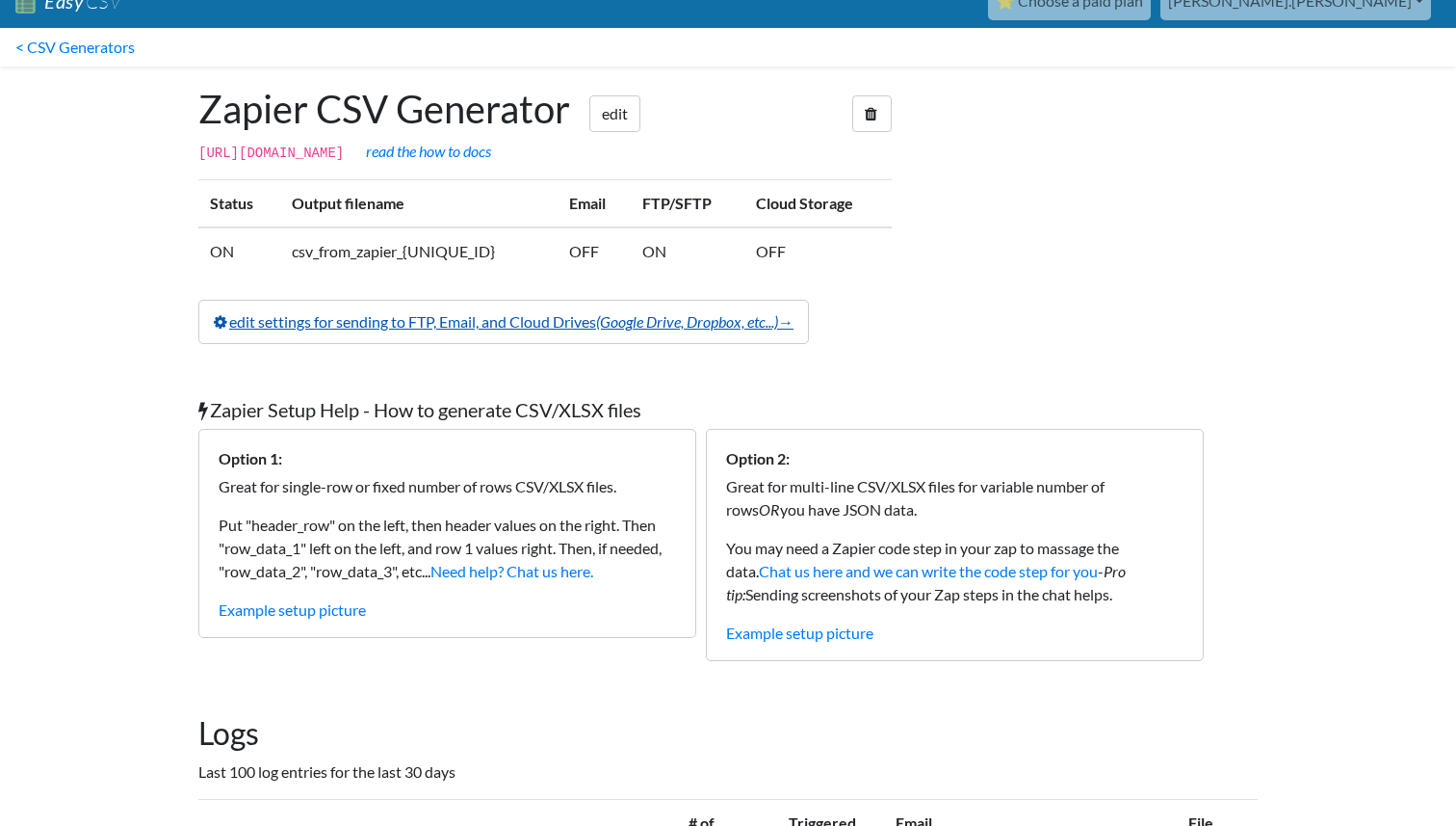
scroll to position [0, 0]
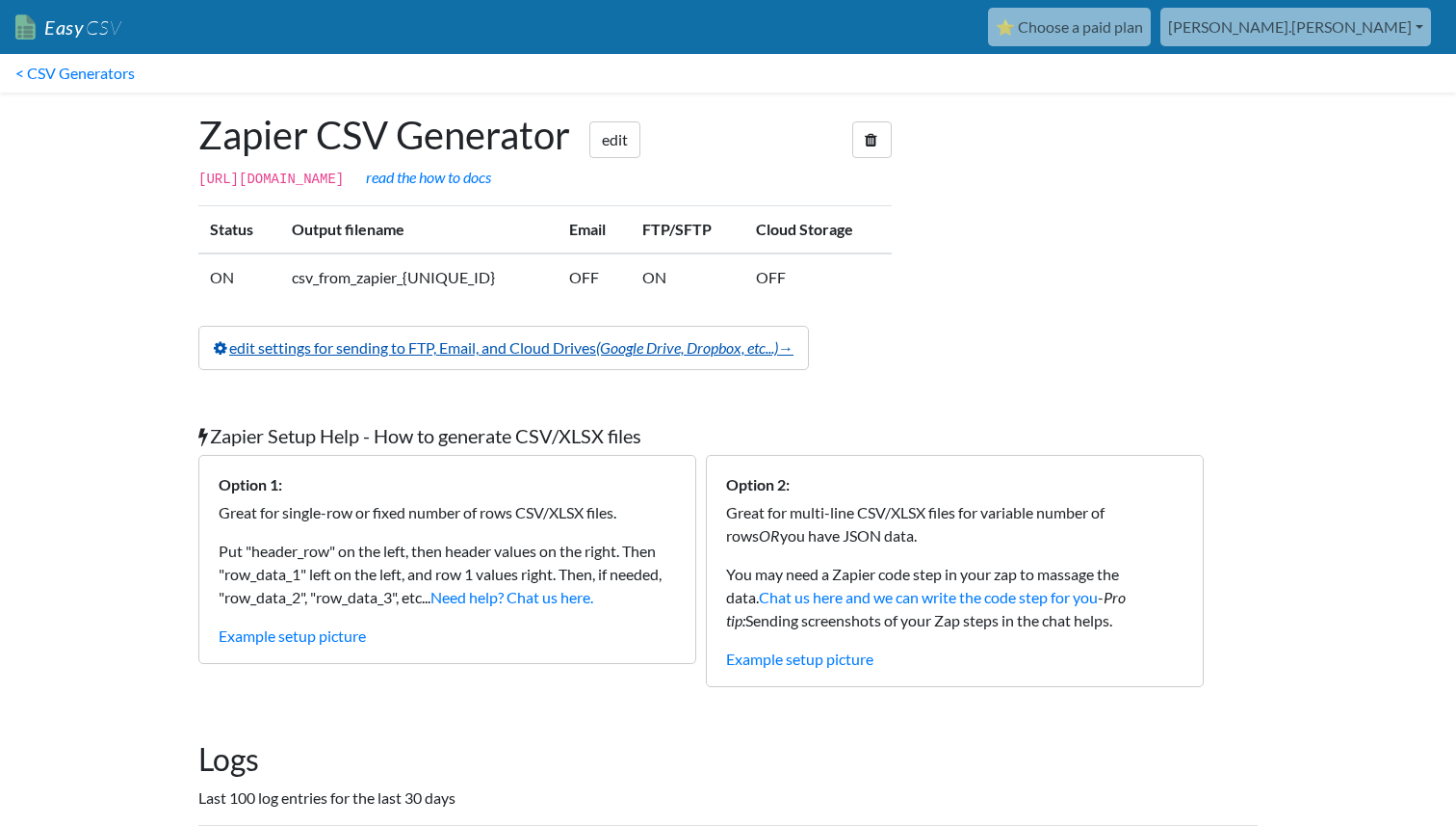
click at [566, 367] on link "edit settings for sending to FTP, Email, and Cloud Drives (Google Drive, Dropbo…" at bounding box center [503, 348] width 610 height 44
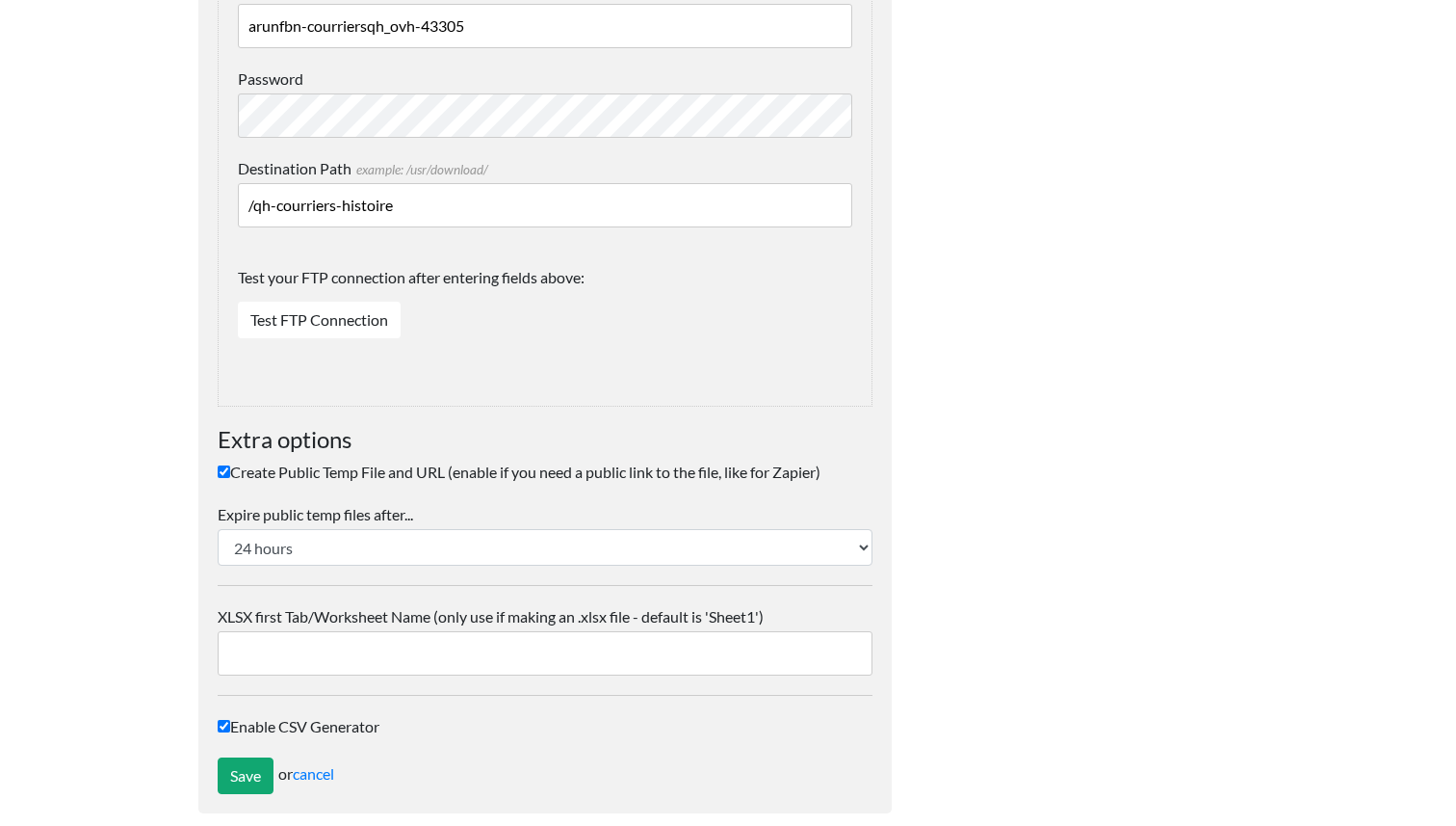
scroll to position [2187, 0]
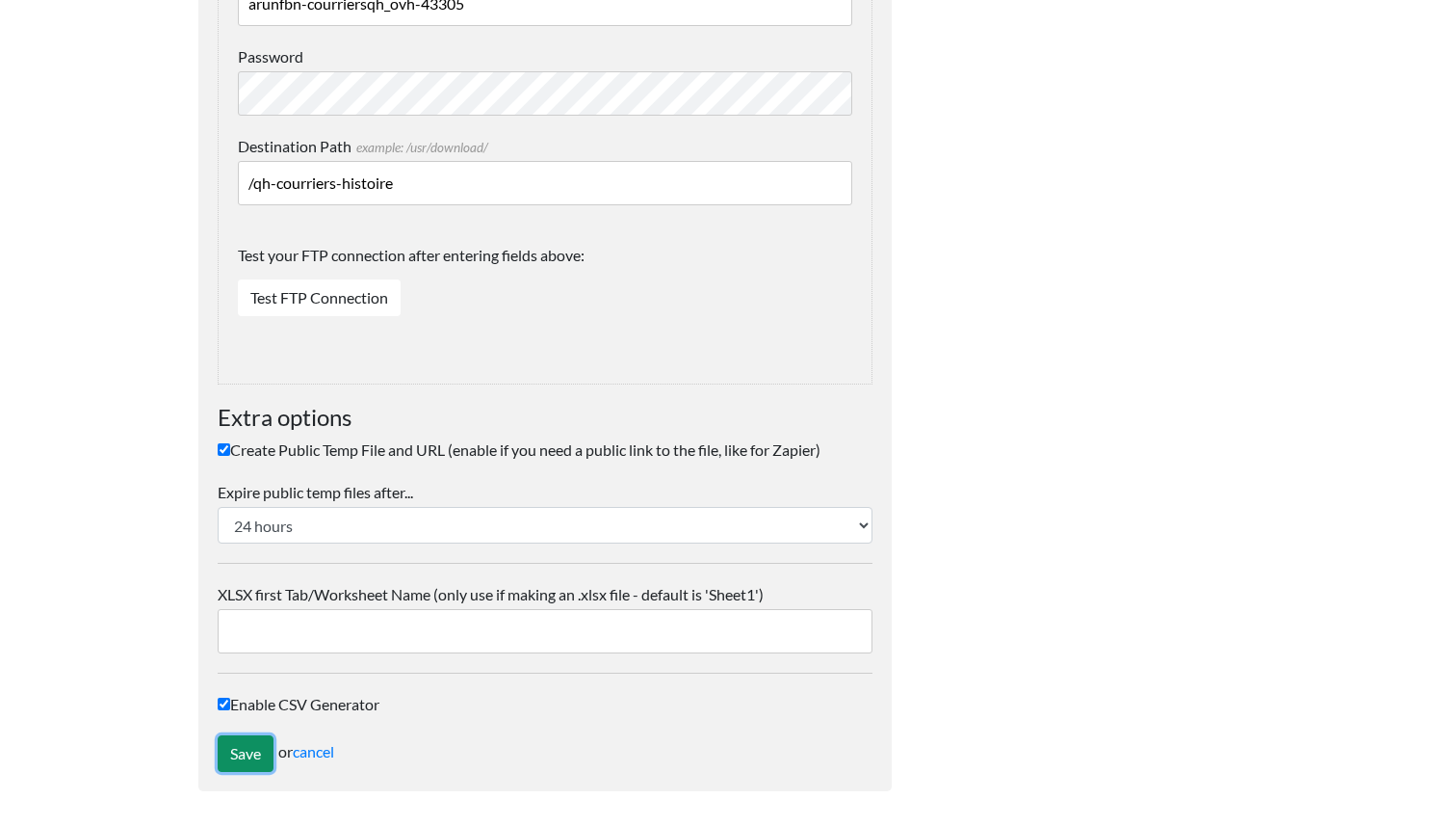
click at [240, 755] on input "Save" at bounding box center [246, 753] width 56 height 37
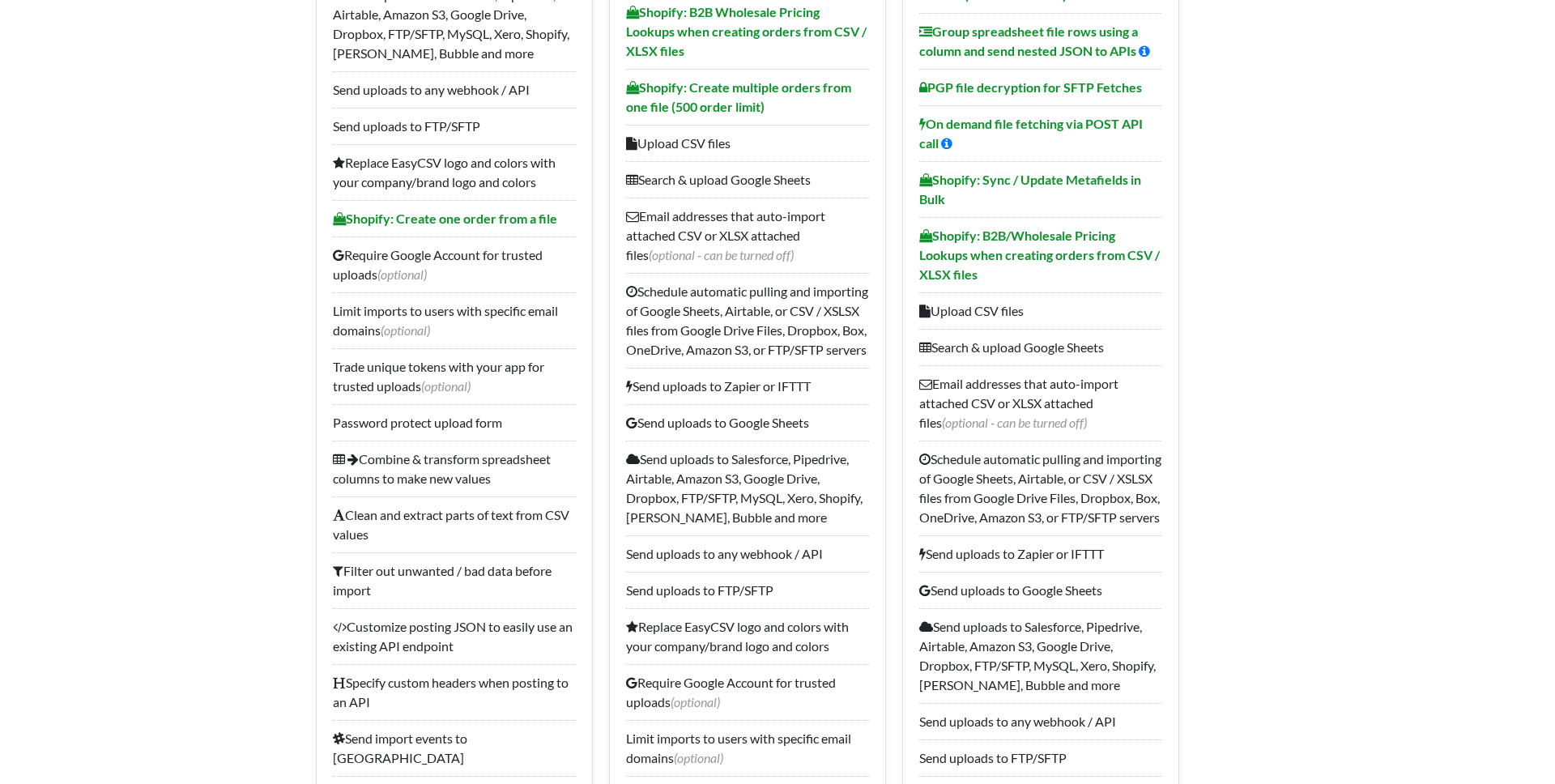
scroll to position [721, 0]
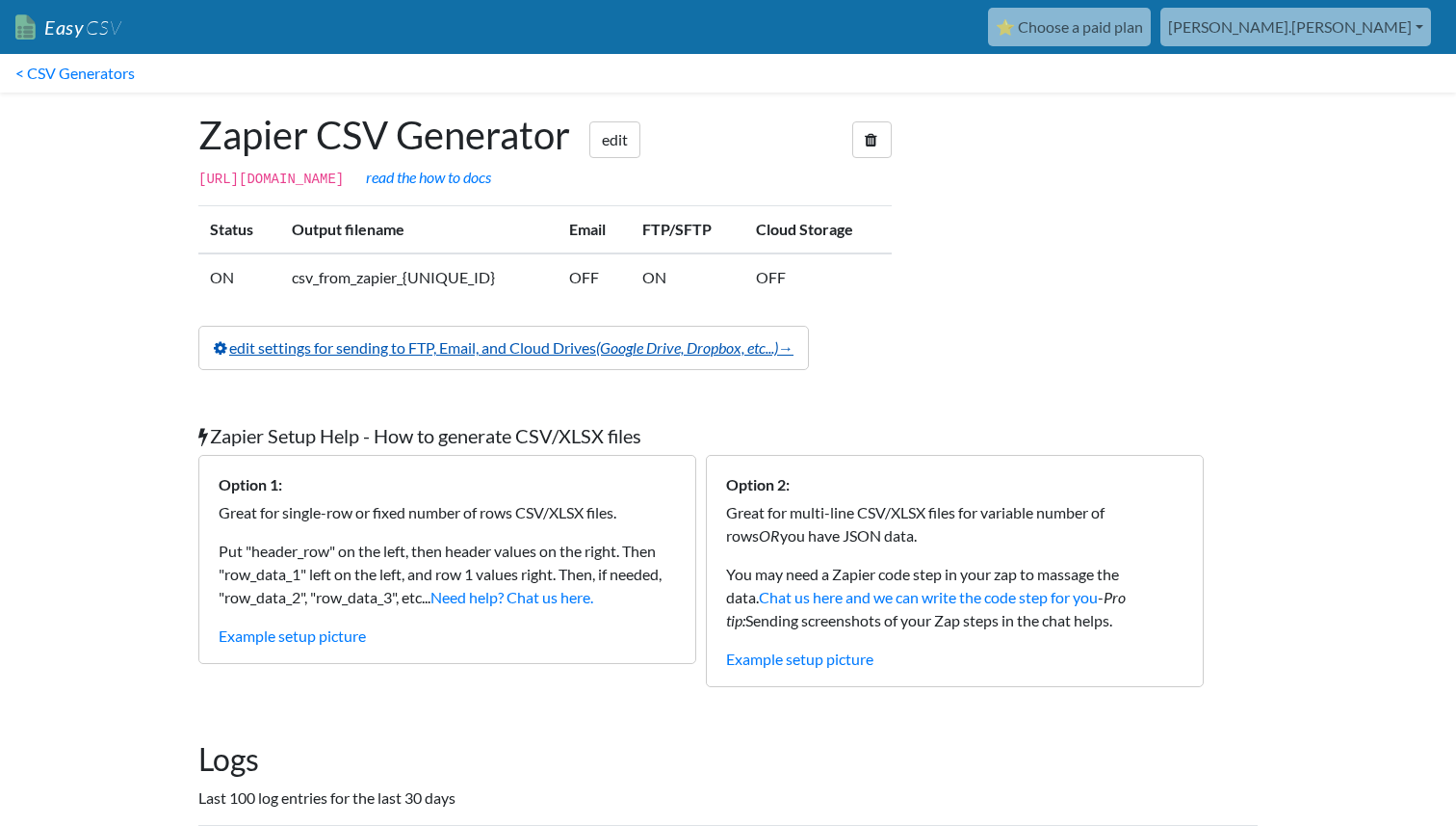
click at [607, 369] on link "edit settings for sending to FTP, Email, and Cloud Drives (Google Drive, Dropbo…" at bounding box center [503, 348] width 610 height 44
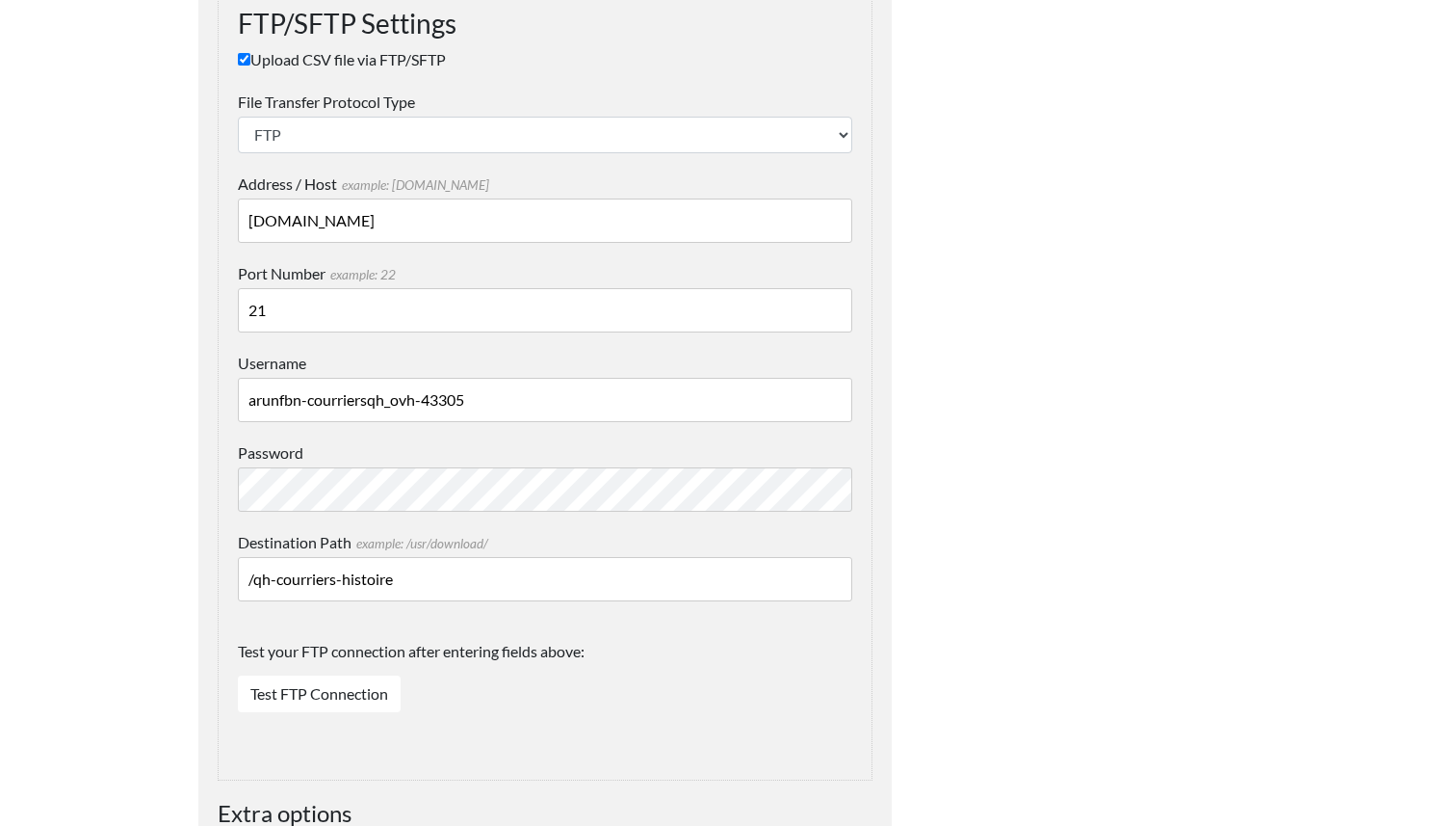
scroll to position [1780, 0]
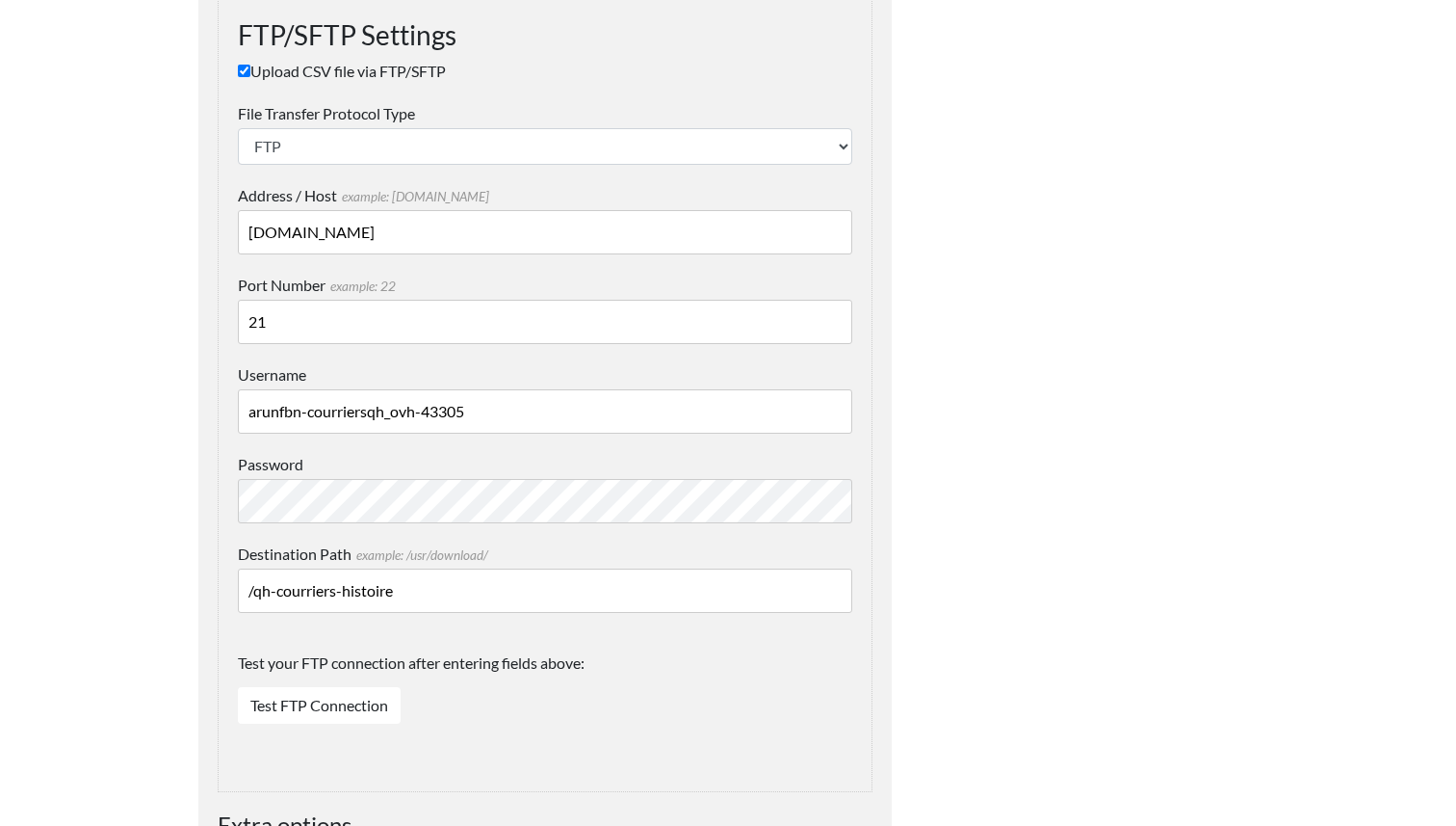
click at [330, 323] on input "21" at bounding box center [544, 322] width 614 height 44
paste input "43305"
type input "43305"
click at [478, 413] on input "arunfbn-courriersqh_ovh-43305" at bounding box center [544, 411] width 614 height 44
paste input "text"
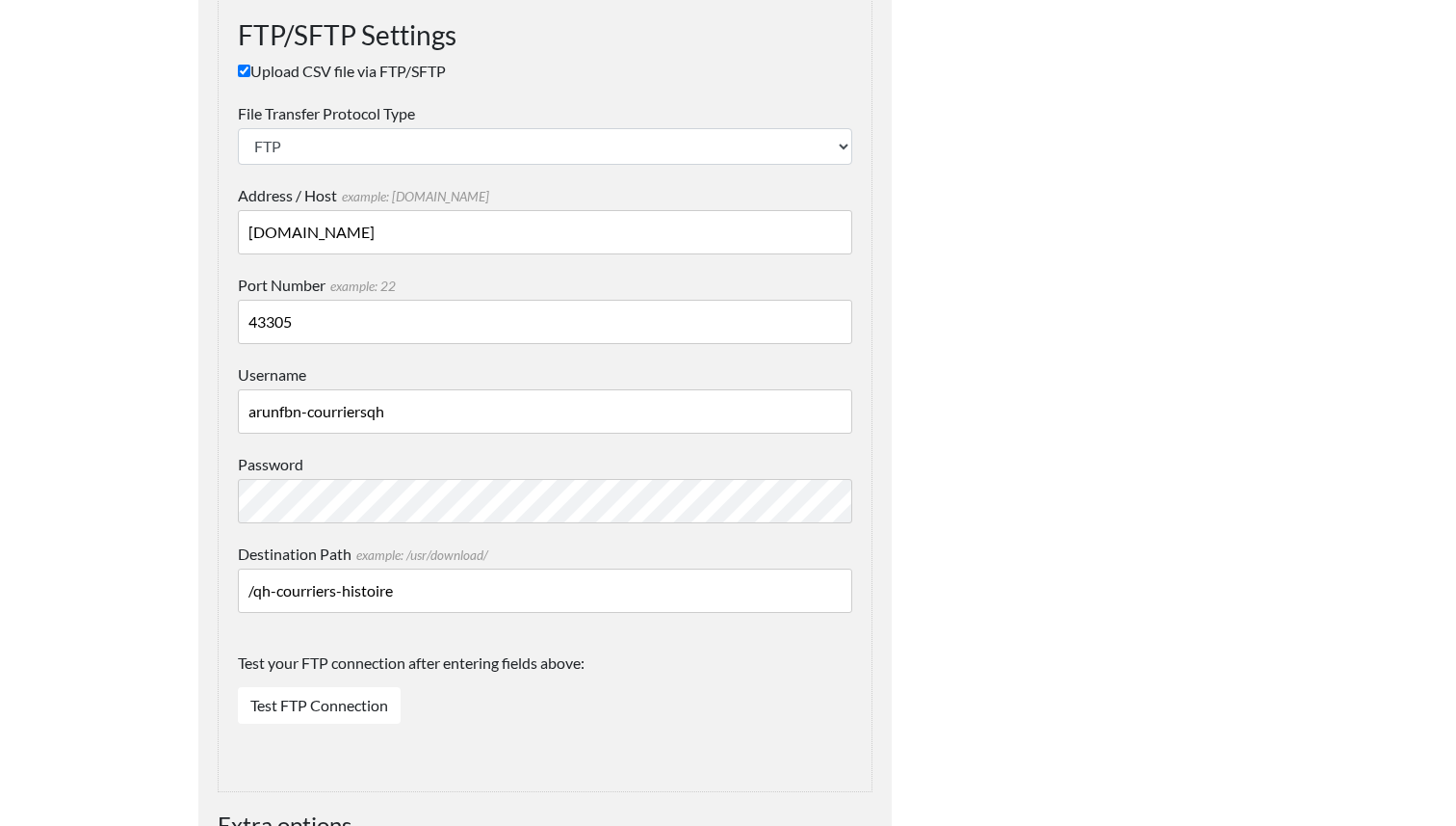
type input "arunfbn-courriersqh"
click at [765, 700] on div "Test your FTP connection after entering fields above: Test FTP Connection Conta…" at bounding box center [544, 692] width 614 height 120
click at [348, 700] on link "Test FTP Connection" at bounding box center [319, 705] width 162 height 37
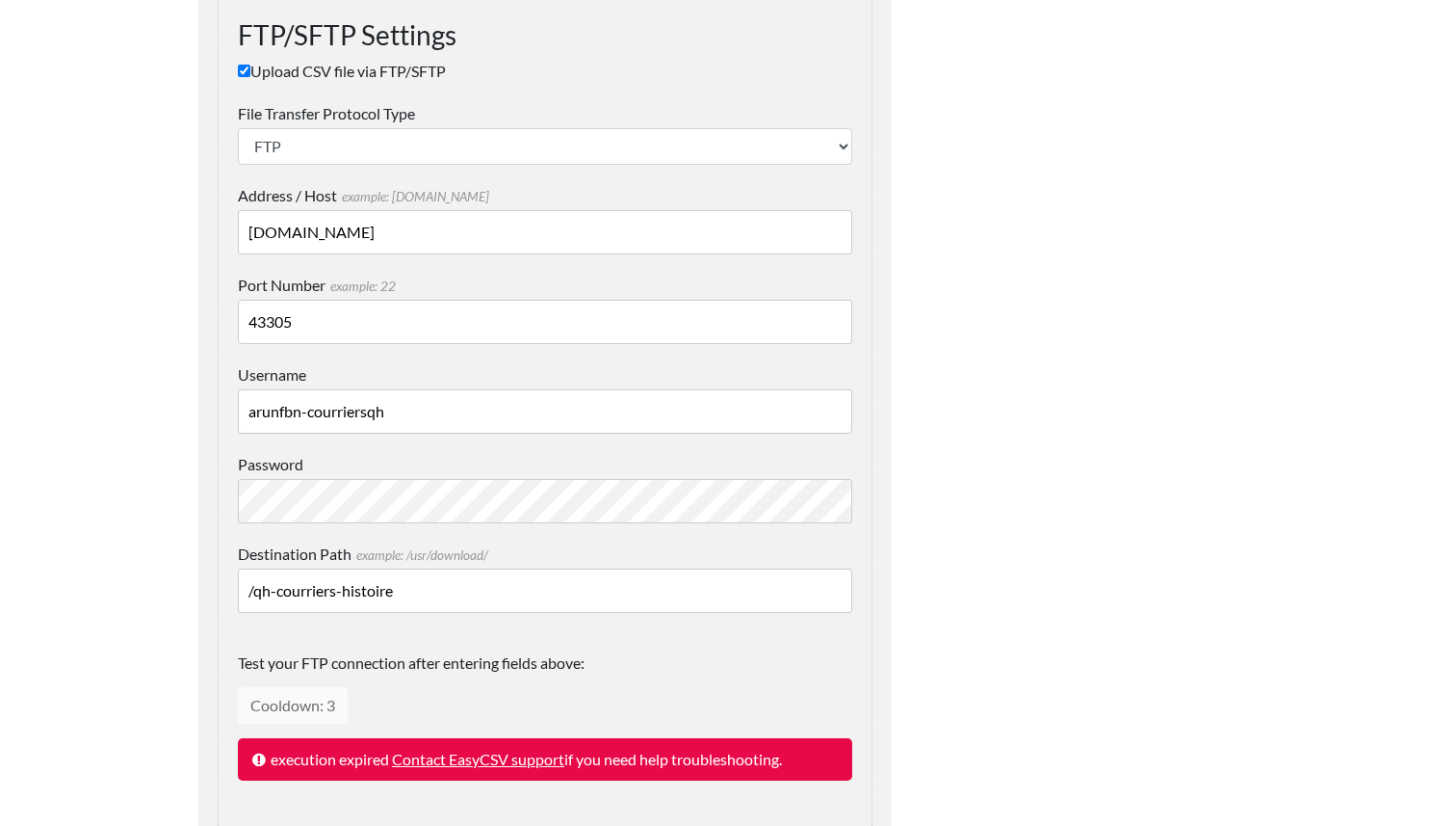
scroll to position [1814, 0]
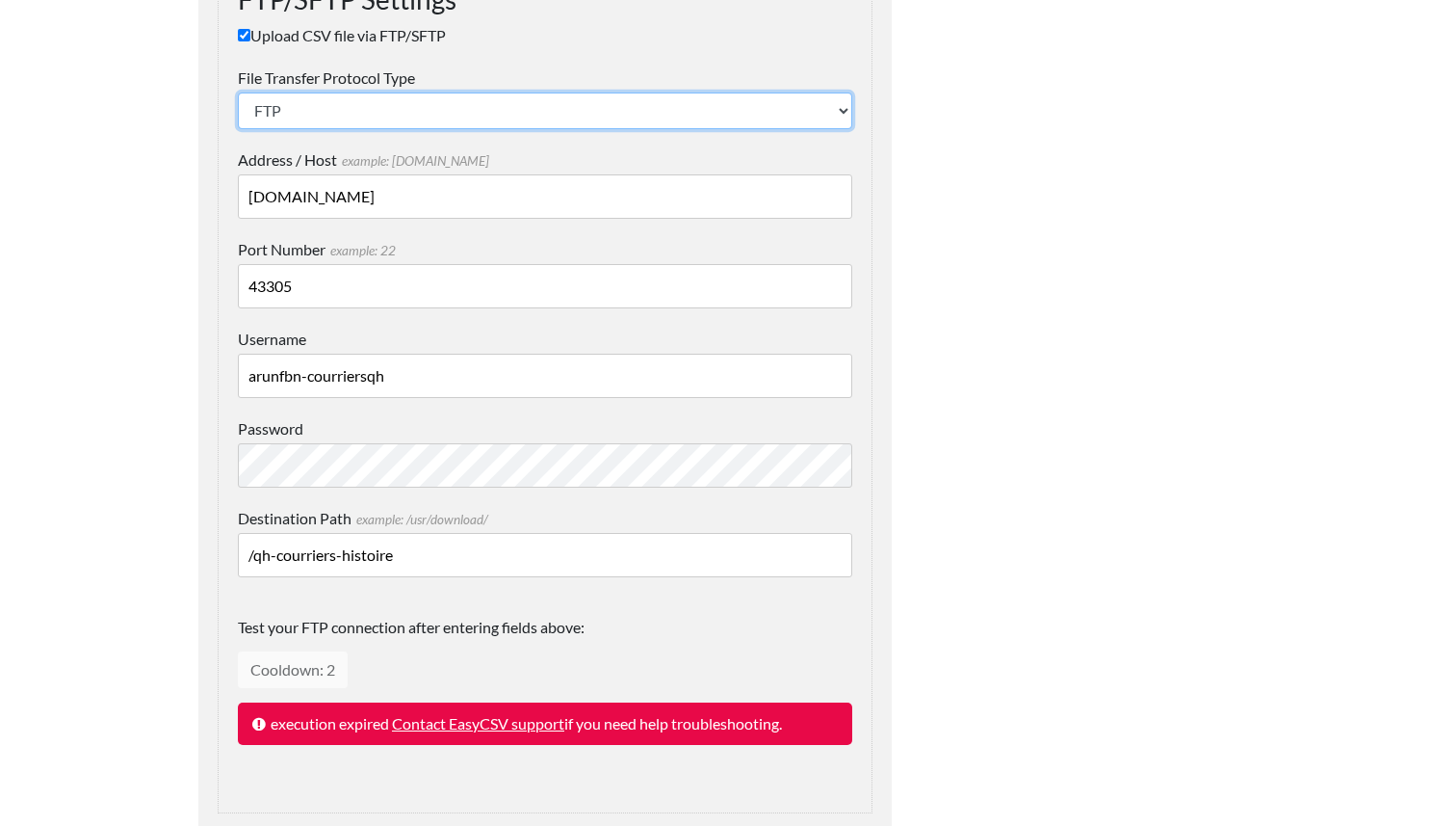
click at [597, 99] on select "SFTP FTP FTPS" at bounding box center [544, 111] width 614 height 37
select select "sftp"
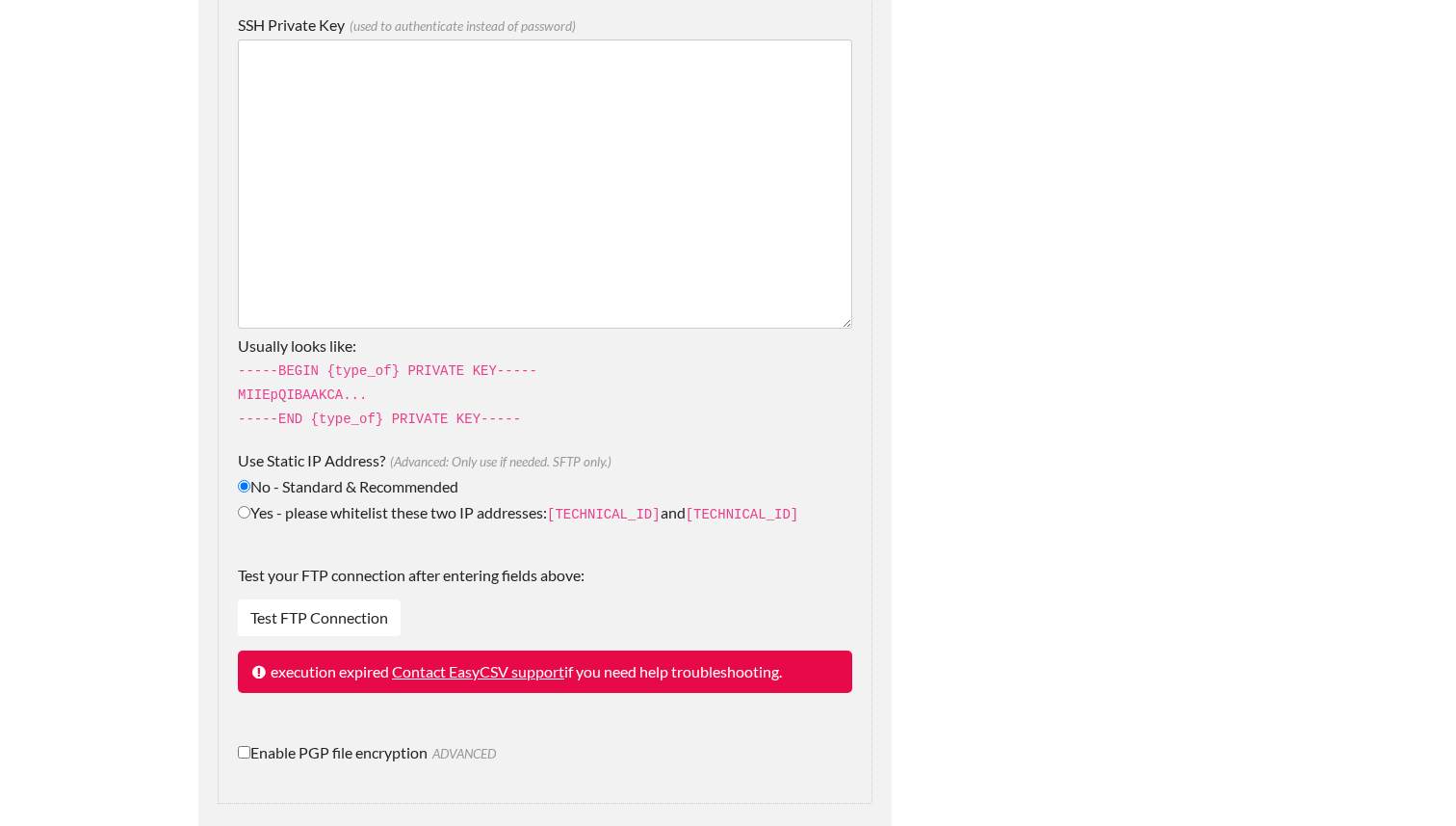
scroll to position [2401, 0]
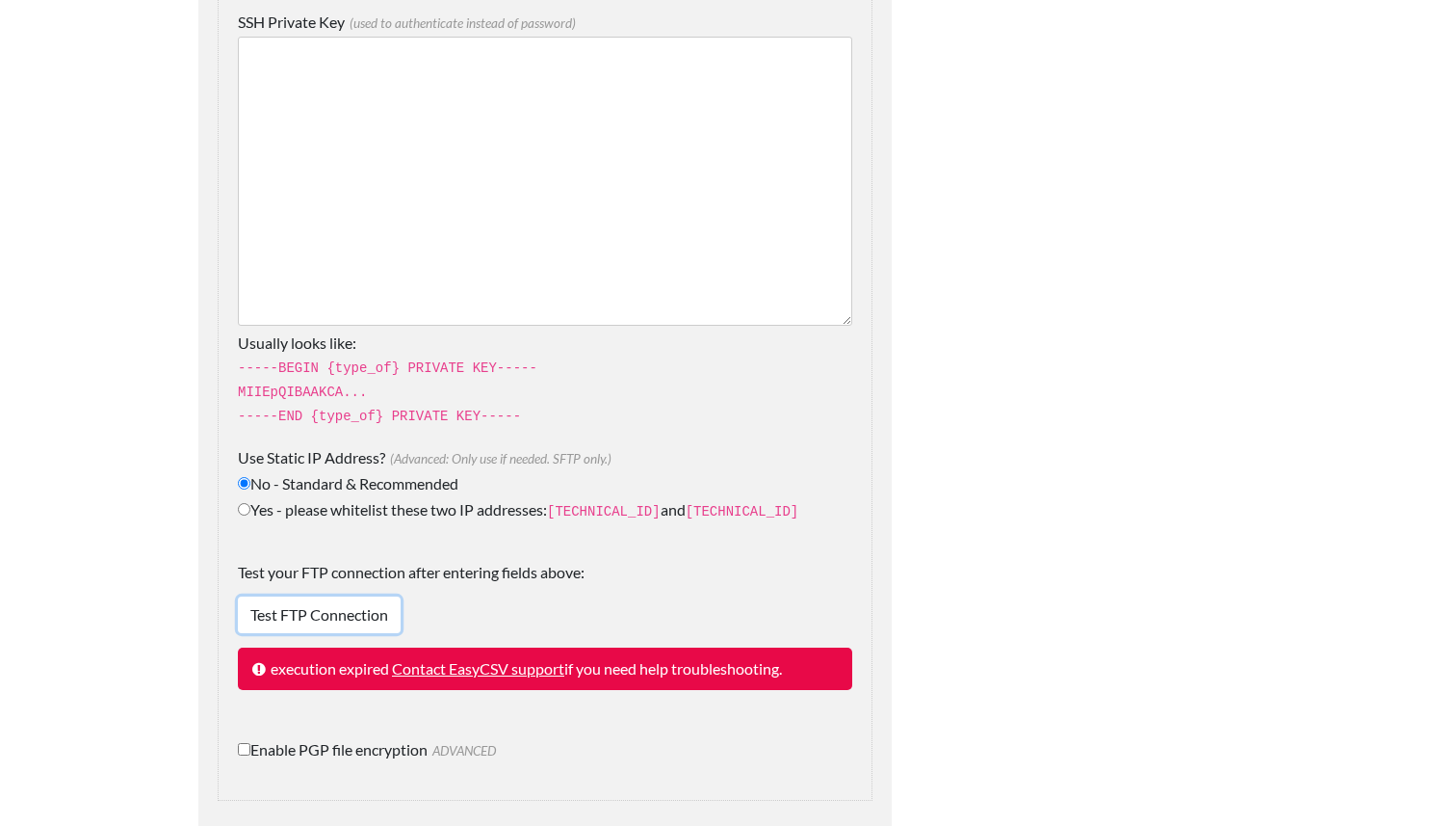
click at [334, 608] on link "Test FTP Connection" at bounding box center [319, 615] width 162 height 37
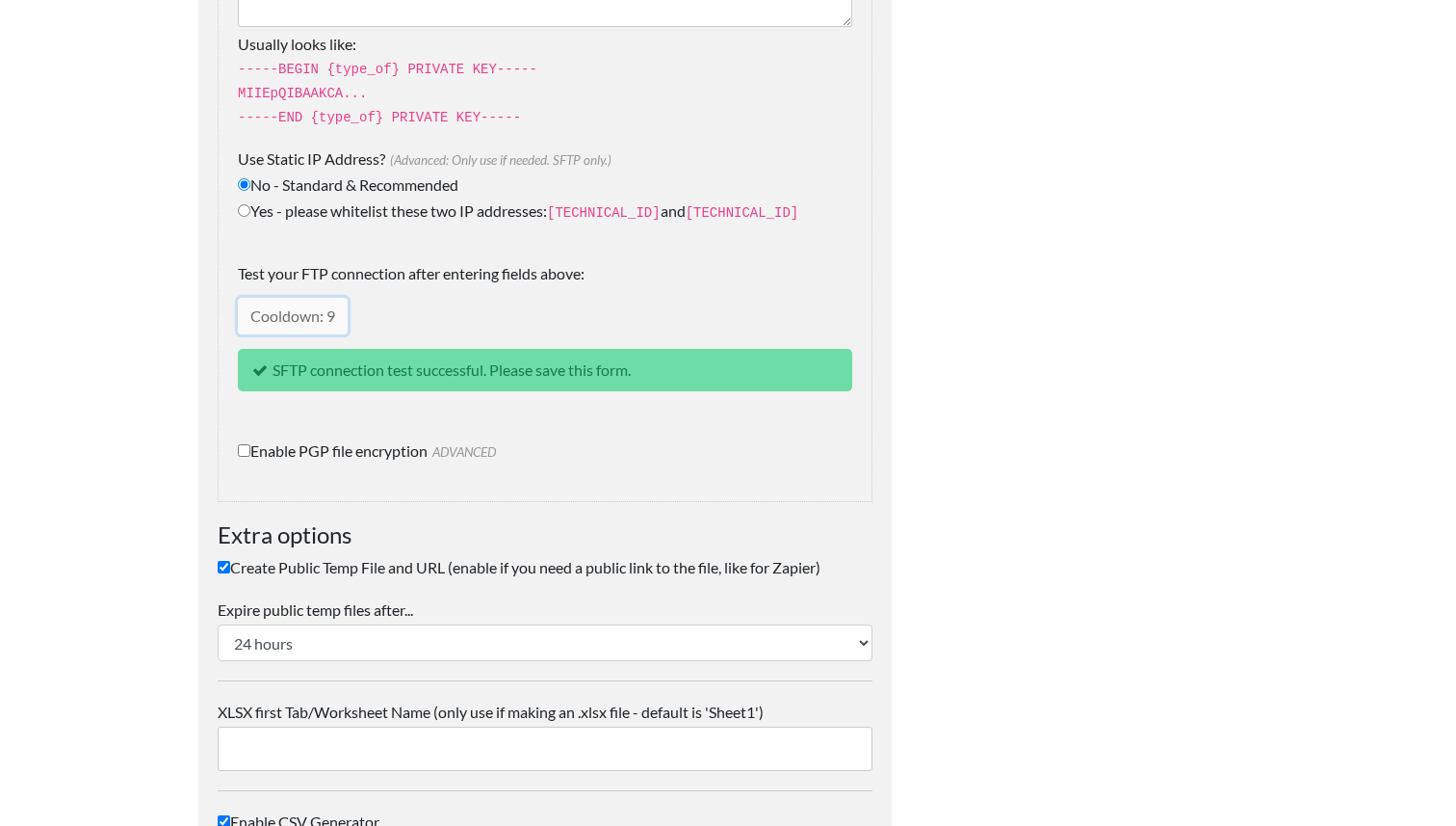
scroll to position [2813, 0]
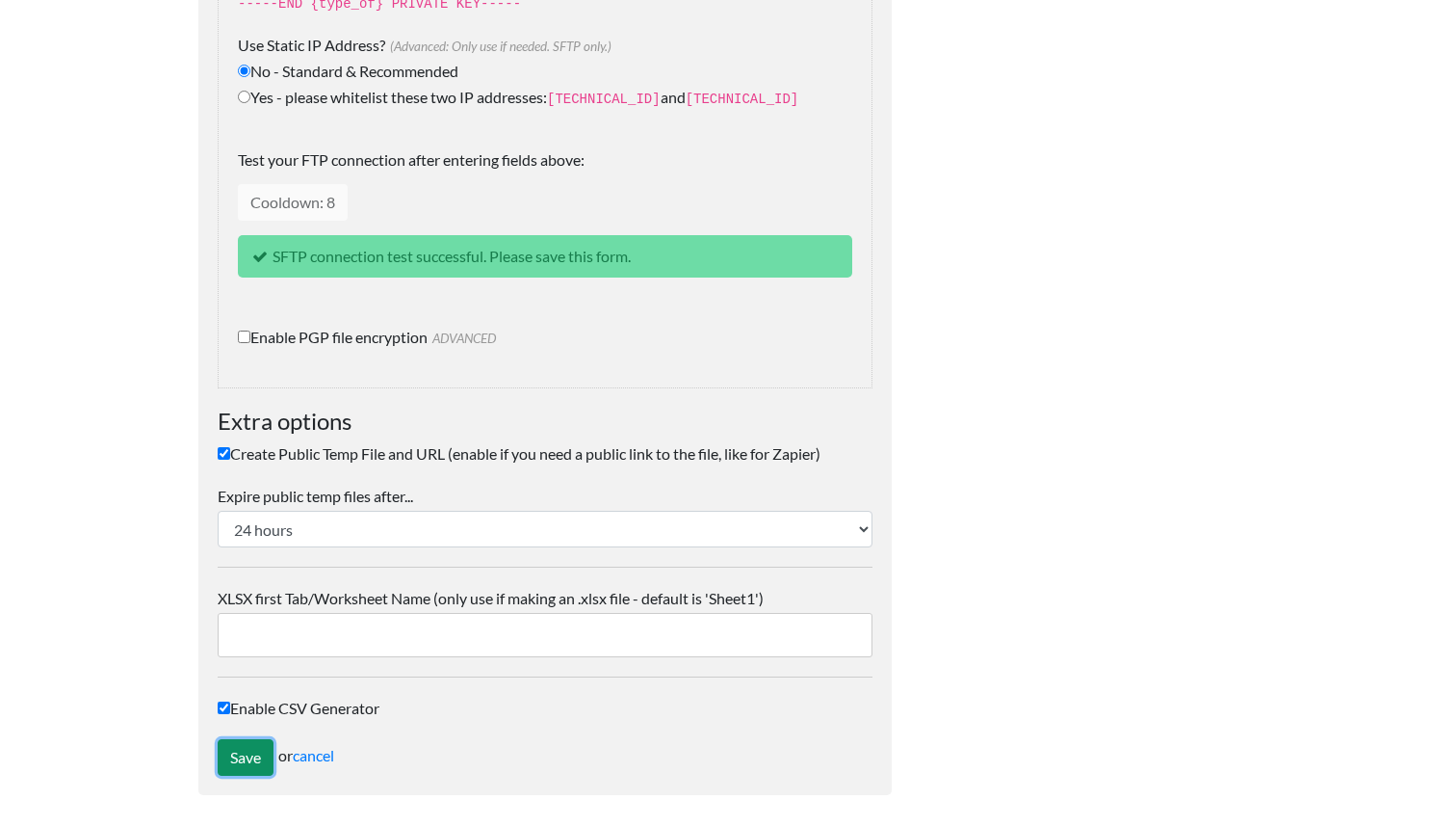
click at [248, 751] on input "Save" at bounding box center [246, 757] width 56 height 37
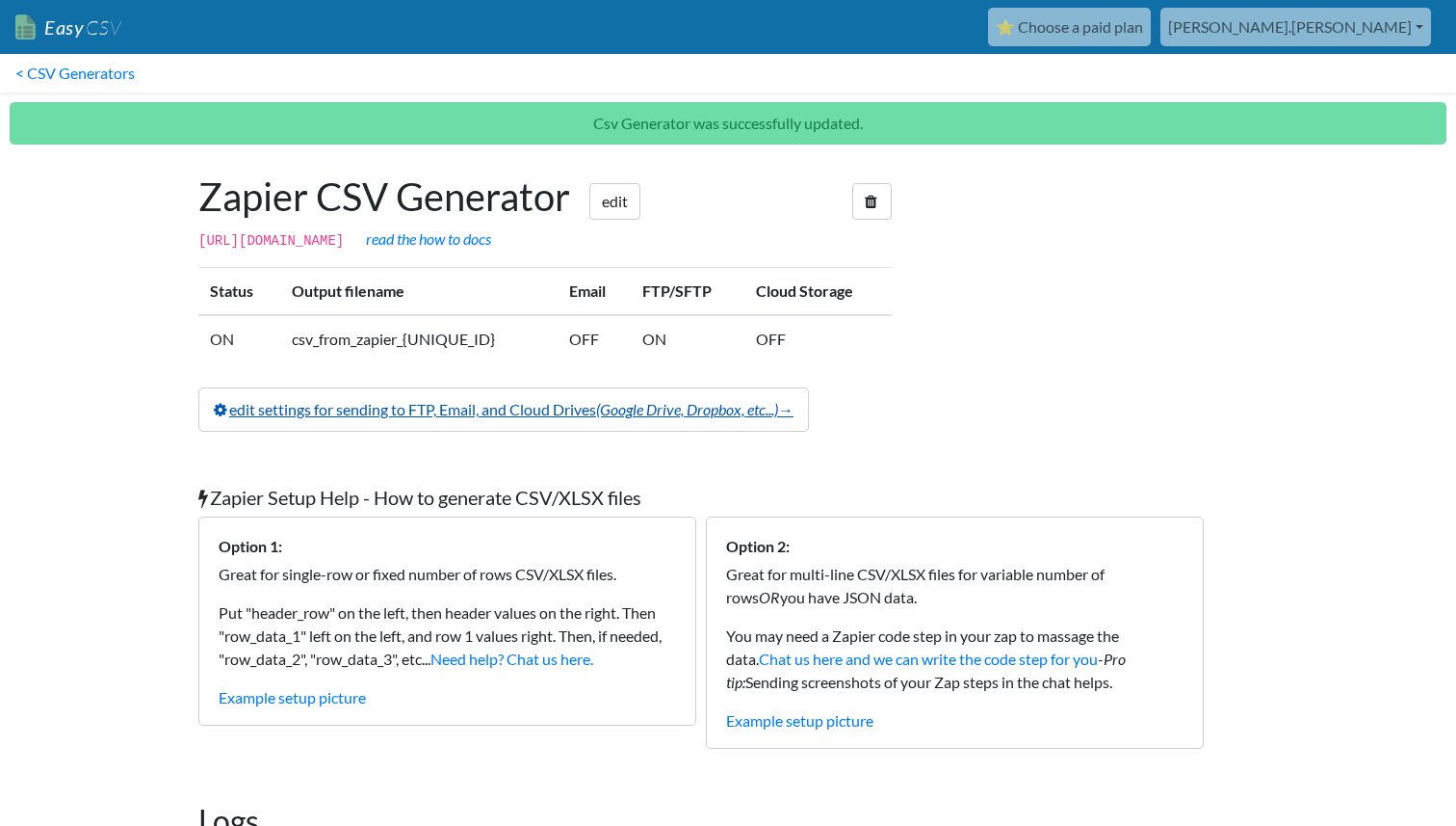
click at [662, 418] on icon "(Google Drive, Dropbox, etc...)" at bounding box center [687, 408] width 182 height 18
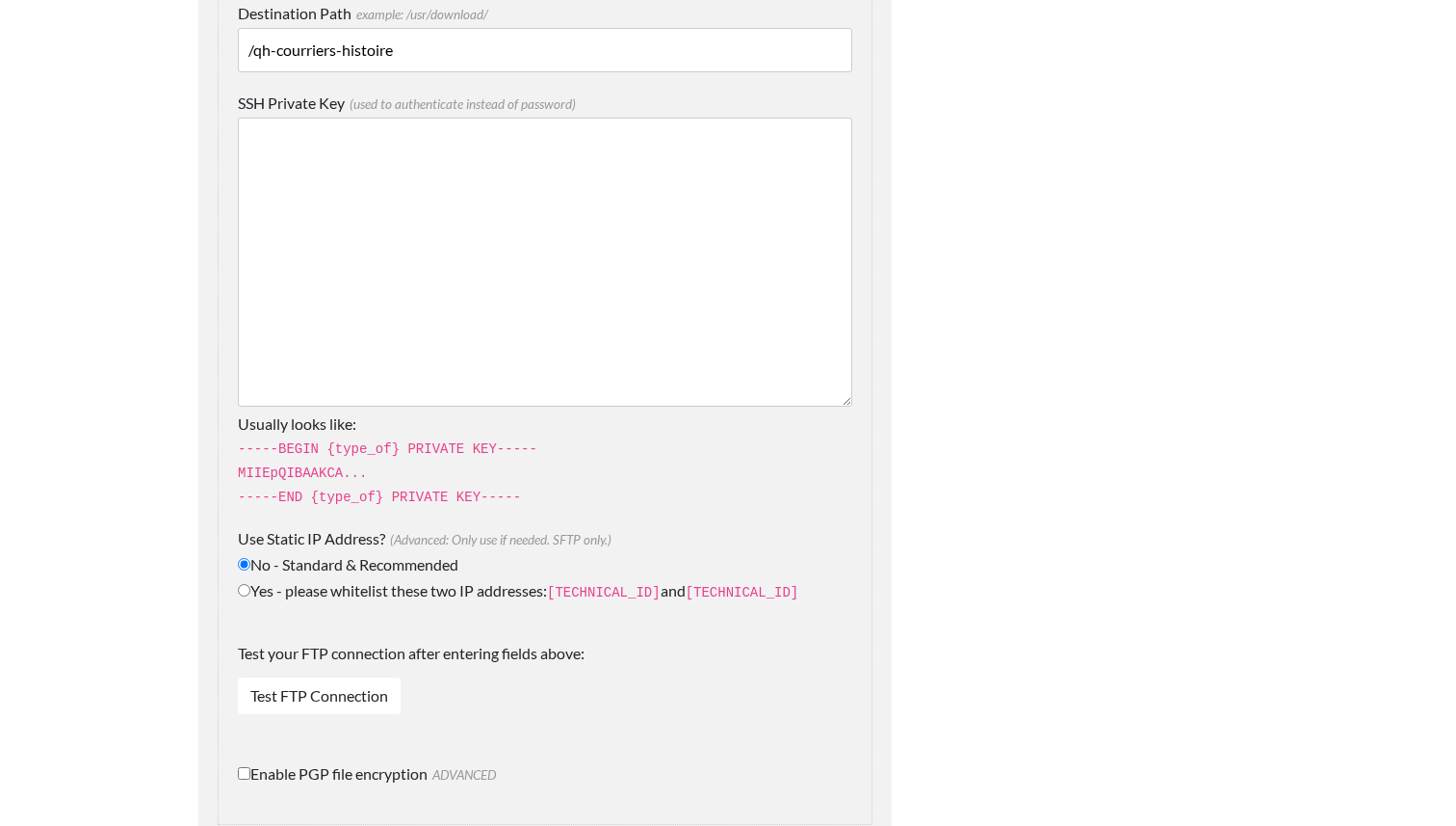
scroll to position [2267, 0]
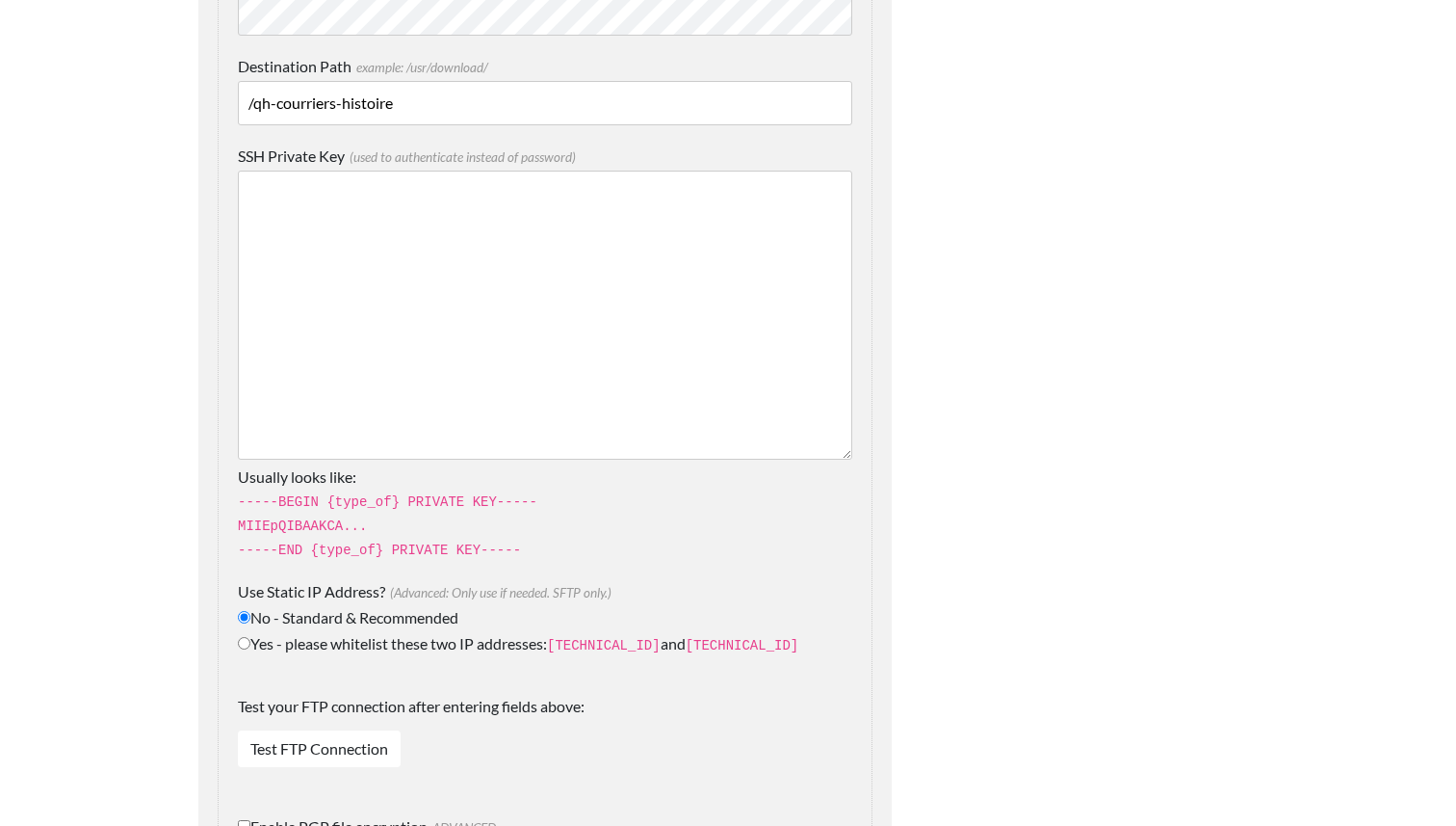
drag, startPoint x: 405, startPoint y: 106, endPoint x: 144, endPoint y: 79, distance: 262.4
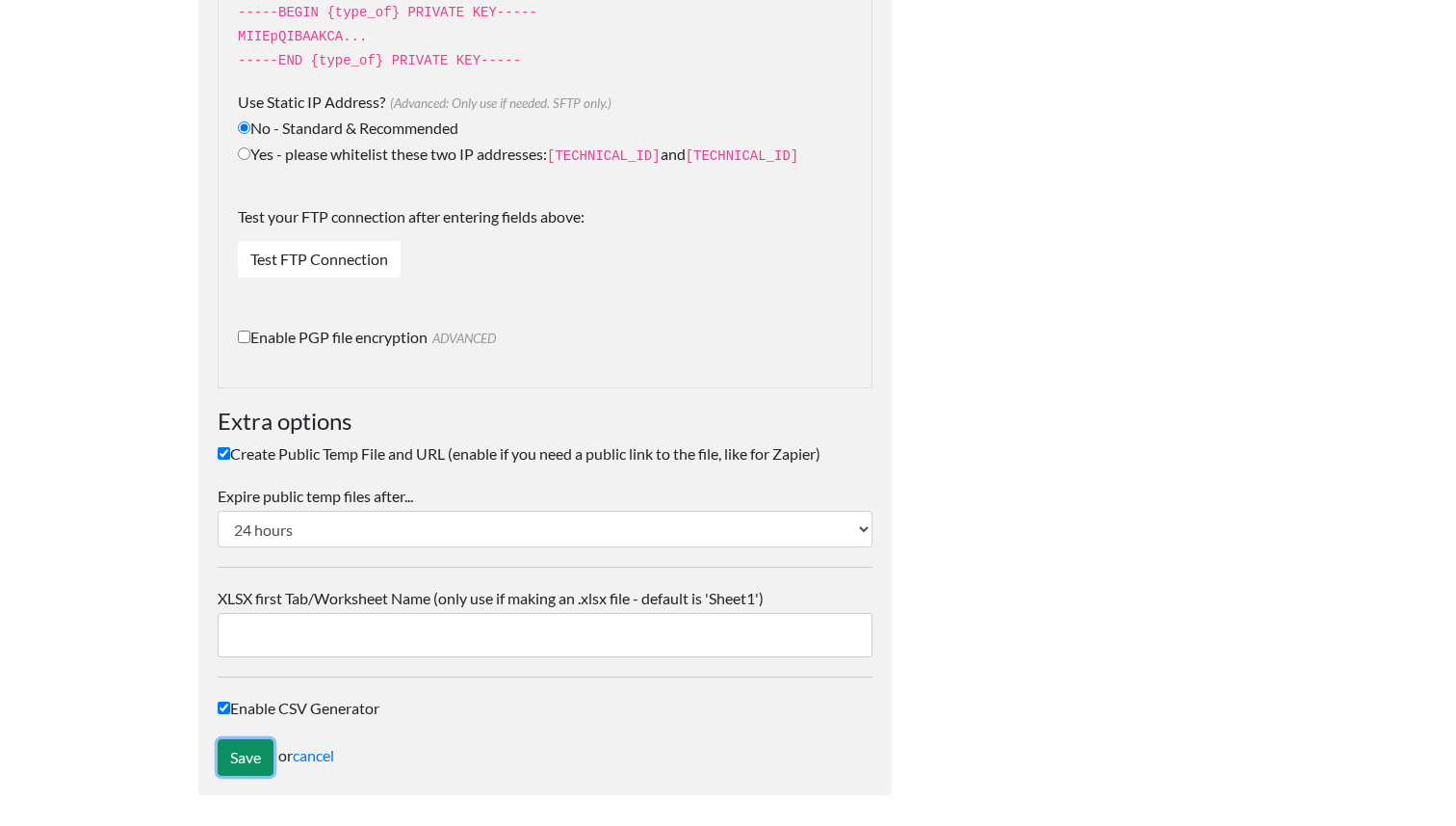
click at [231, 755] on input "Save" at bounding box center [246, 757] width 56 height 37
